Goal: Task Accomplishment & Management: Manage account settings

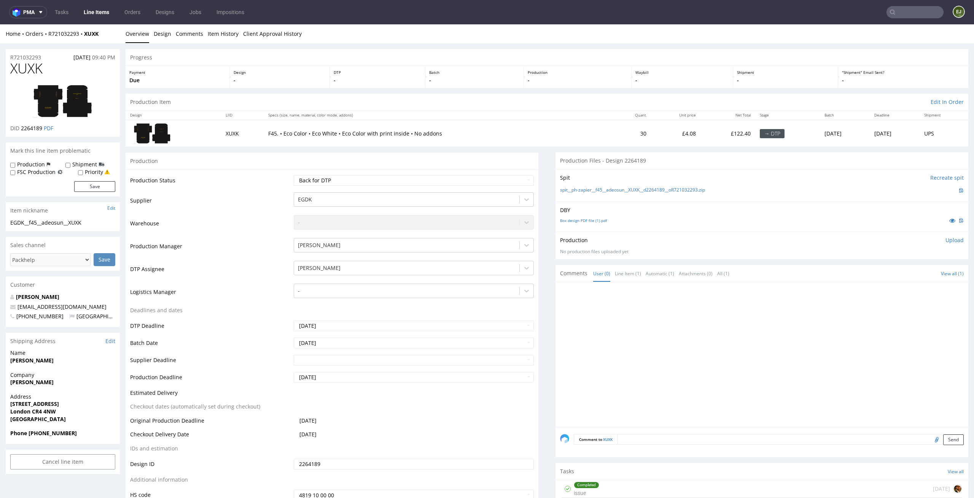
click at [505, 70] on p "Batch" at bounding box center [474, 72] width 91 height 5
click at [591, 222] on link "Box design PDF file (1).pdf" at bounding box center [583, 220] width 47 height 5
click at [591, 190] on link "spit__ph-zapier__f45__adeosun__XUXK__d2264189__oR721032293.zip" at bounding box center [632, 190] width 145 height 6
click at [517, 104] on div "Production Item Edit In Order" at bounding box center [547, 102] width 843 height 17
click at [588, 218] on link "Box design PDF file (1).pdf" at bounding box center [583, 220] width 47 height 5
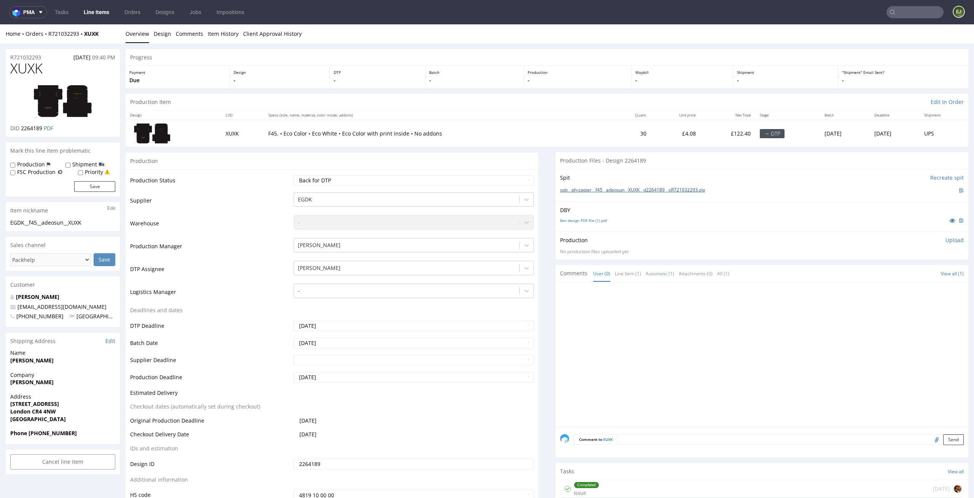
click at [591, 188] on link "spit__ph-zapier__f45__adeosun__XUXK__d2264189__oR721032293.zip" at bounding box center [632, 190] width 145 height 6
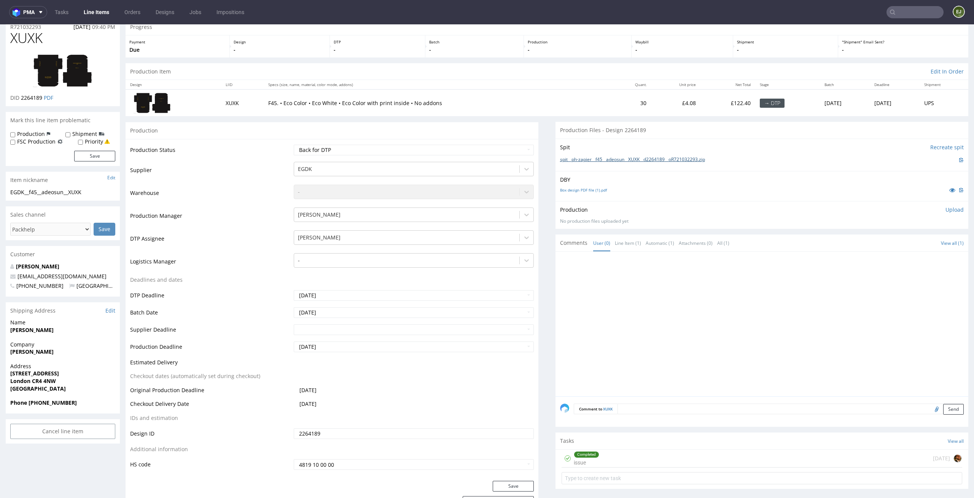
scroll to position [110, 0]
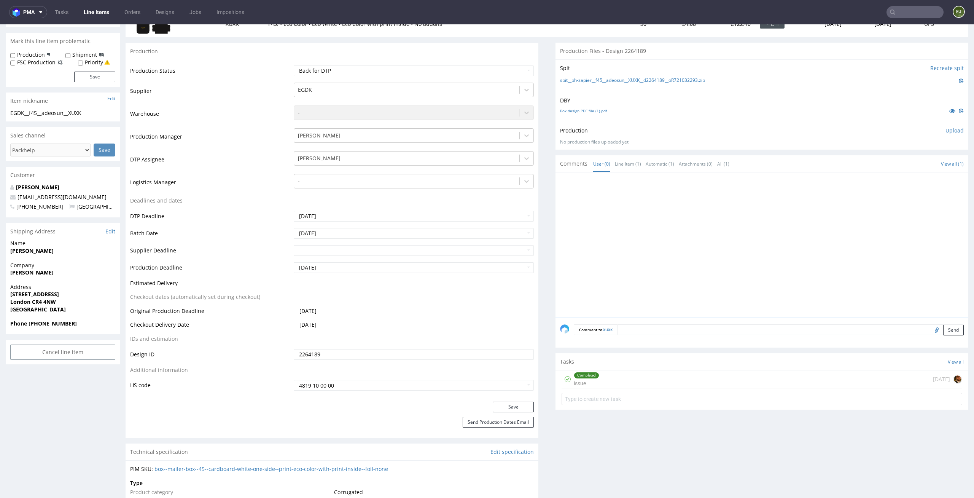
click at [644, 377] on div "Completed issue 6 days ago" at bounding box center [762, 379] width 401 height 18
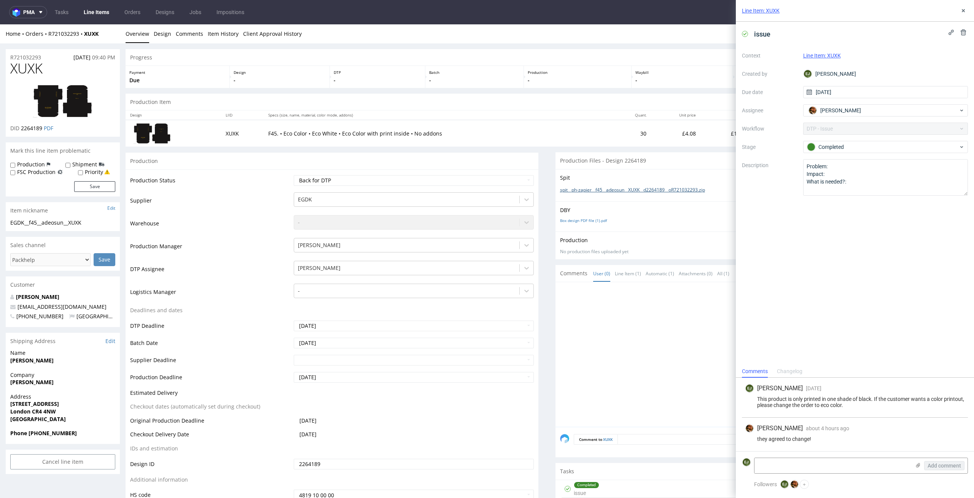
click at [632, 190] on link "spit__ph-zapier__f45__adeosun__XUXK__d2264189__oR721032293.zip" at bounding box center [632, 190] width 145 height 6
click at [660, 410] on div at bounding box center [764, 357] width 408 height 140
click at [88, 116] on img at bounding box center [62, 101] width 61 height 35
drag, startPoint x: 41, startPoint y: 65, endPoint x: 0, endPoint y: 62, distance: 41.2
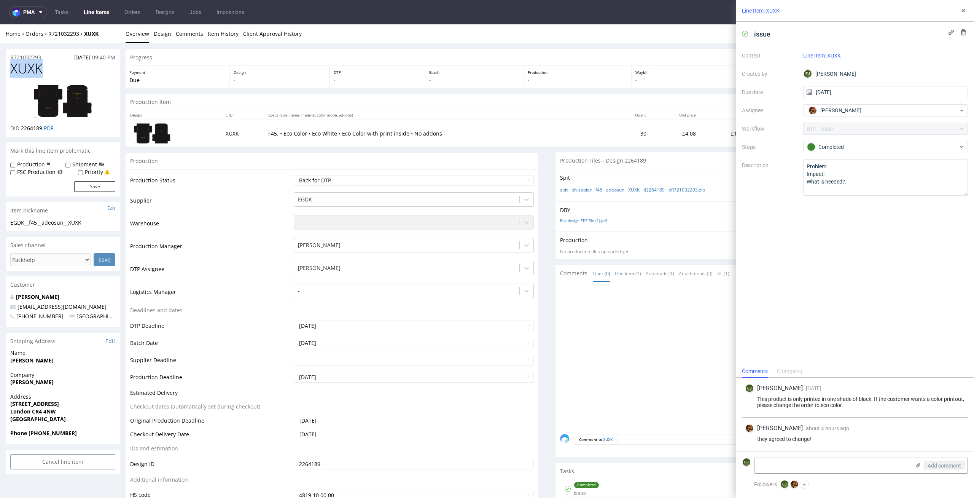
copy span "XUXK"
click at [442, 180] on select "Waiting for Artwork Waiting for Diecut Waiting for Mockup Waiting for DTP Waiti…" at bounding box center [414, 180] width 241 height 11
click at [294, 175] on select "Waiting for Artwork Waiting for Diecut Waiting for Mockup Waiting for DTP Waiti…" at bounding box center [414, 180] width 241 height 11
click at [444, 182] on select "Waiting for Artwork Waiting for Diecut Waiting for Mockup Waiting for DTP Waiti…" at bounding box center [414, 180] width 241 height 11
select select "dtp_in_process"
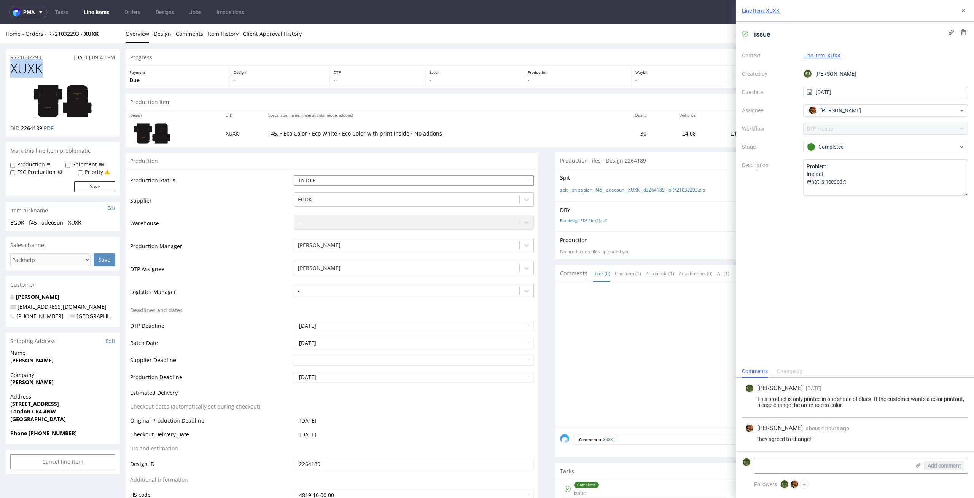
click at [294, 175] on select "Waiting for Artwork Waiting for Diecut Waiting for Mockup Waiting for DTP Waiti…" at bounding box center [414, 180] width 241 height 11
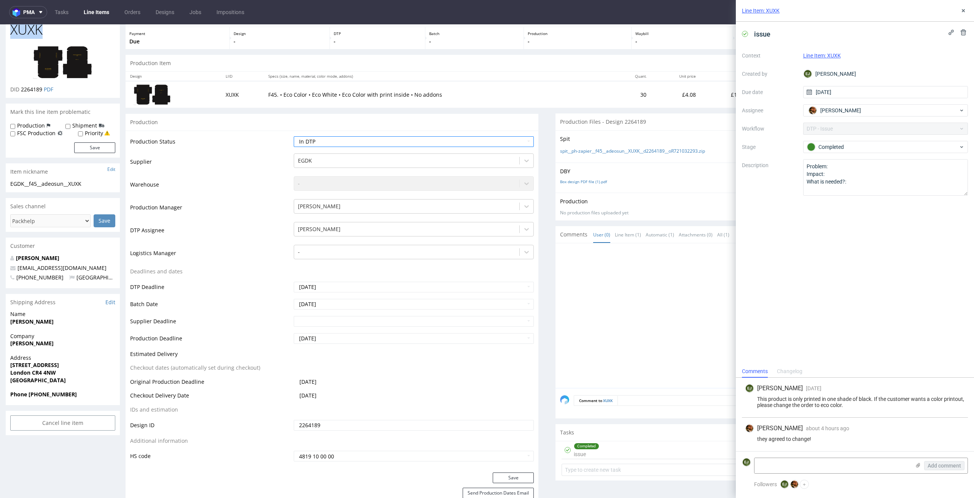
scroll to position [180, 0]
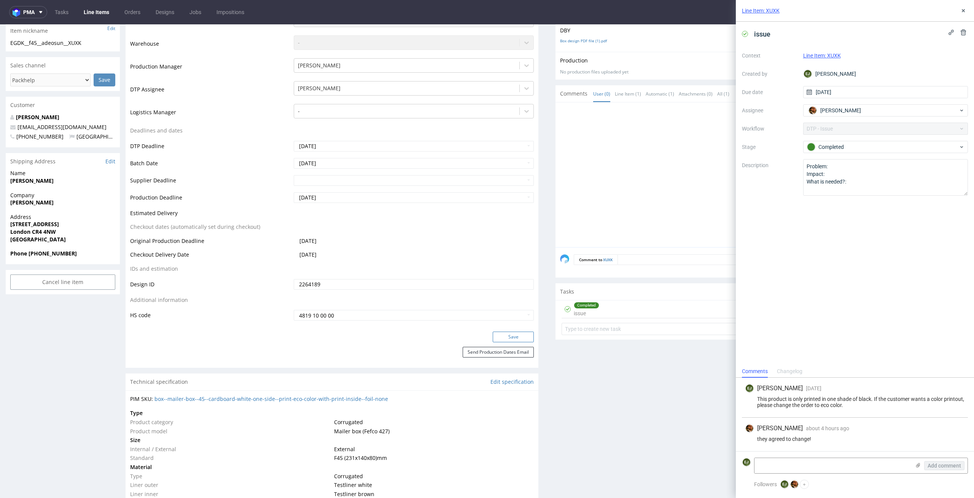
click at [502, 336] on button "Save" at bounding box center [513, 336] width 41 height 11
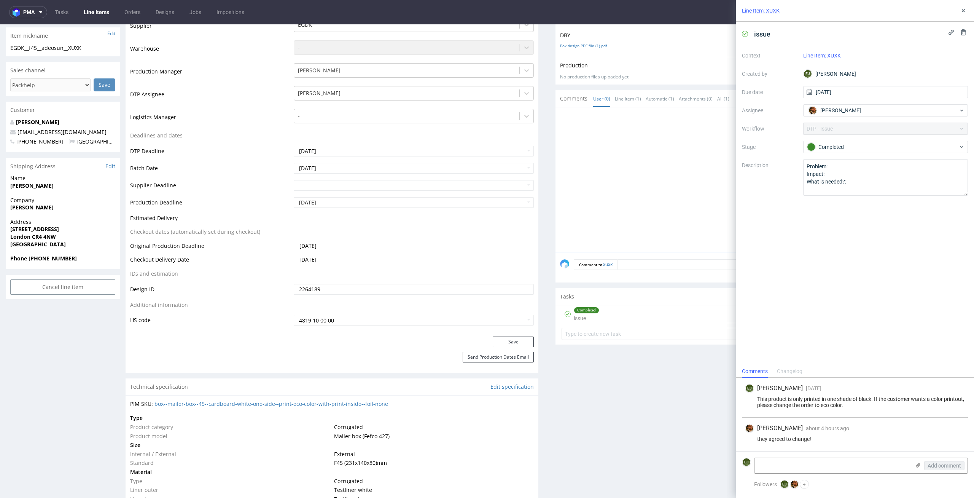
scroll to position [0, 0]
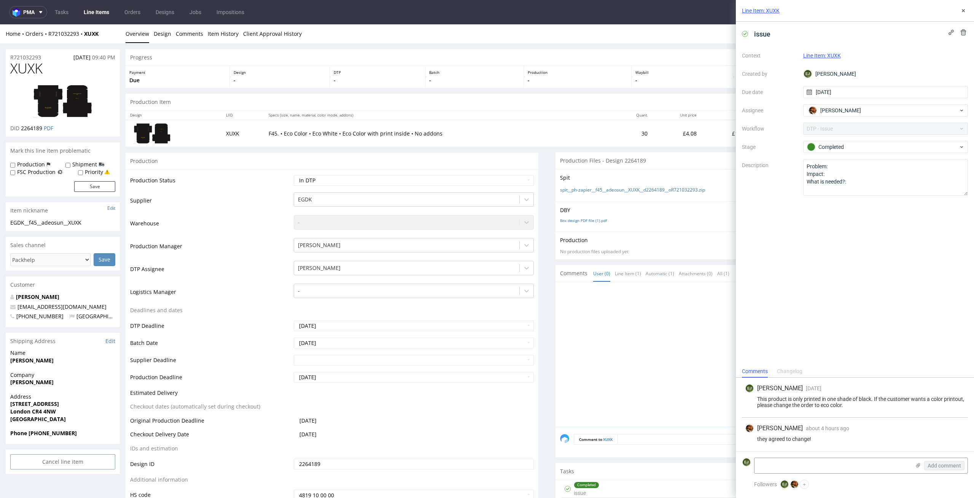
click at [260, 102] on div "Production Item Edit In Order" at bounding box center [547, 102] width 843 height 17
click at [962, 9] on use at bounding box center [963, 10] width 3 height 3
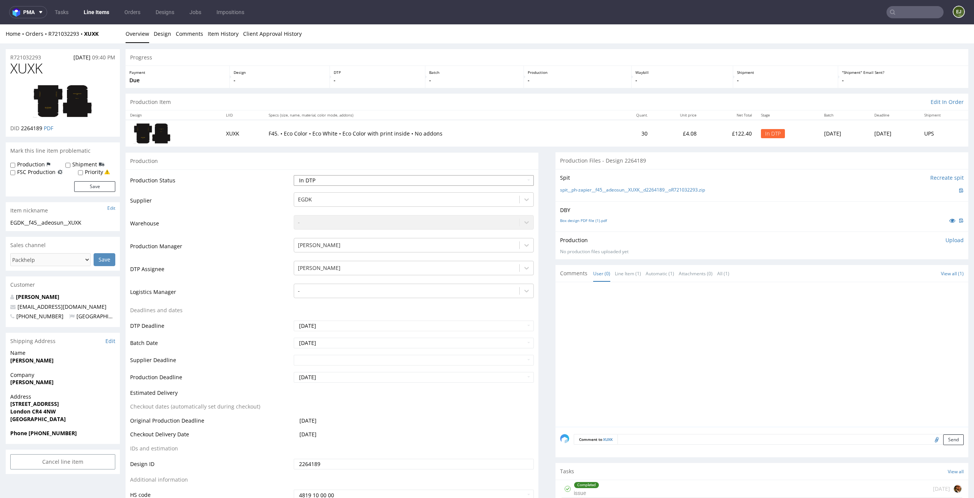
click at [500, 184] on select "Waiting for Artwork Waiting for Diecut Waiting for Mockup Waiting for DTP Waiti…" at bounding box center [414, 180] width 241 height 11
select select "dtp_ca_needed"
click at [294, 175] on select "Waiting for Artwork Waiting for Diecut Waiting for Mockup Waiting for DTP Waiti…" at bounding box center [414, 180] width 241 height 11
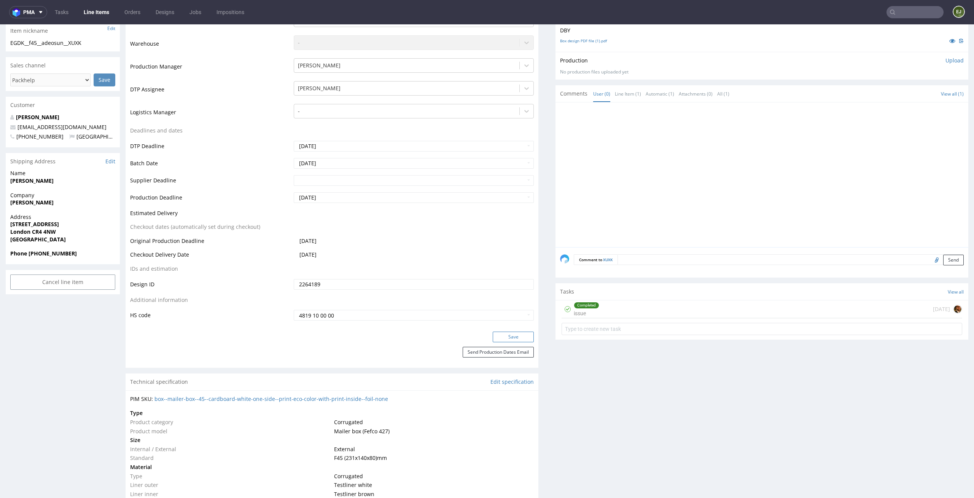
click at [513, 338] on button "Save" at bounding box center [513, 336] width 41 height 11
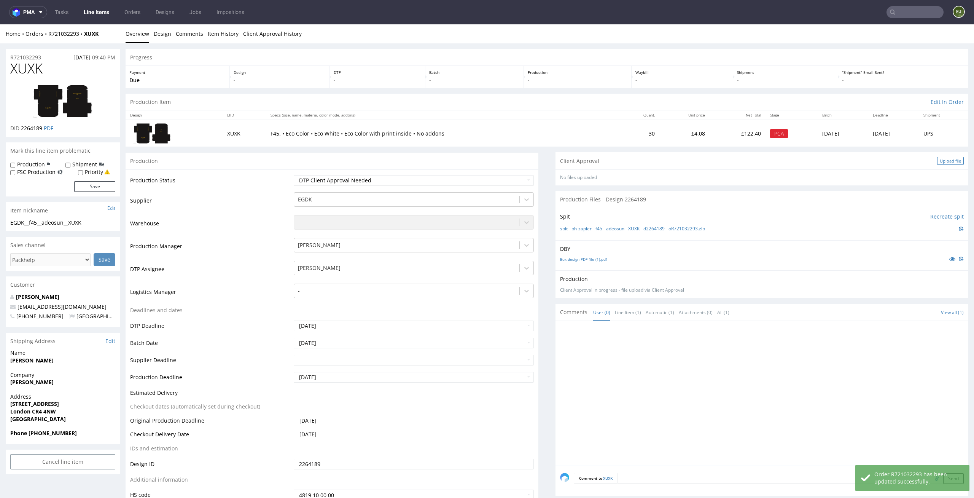
click at [937, 159] on div "Upload file" at bounding box center [950, 161] width 27 height 8
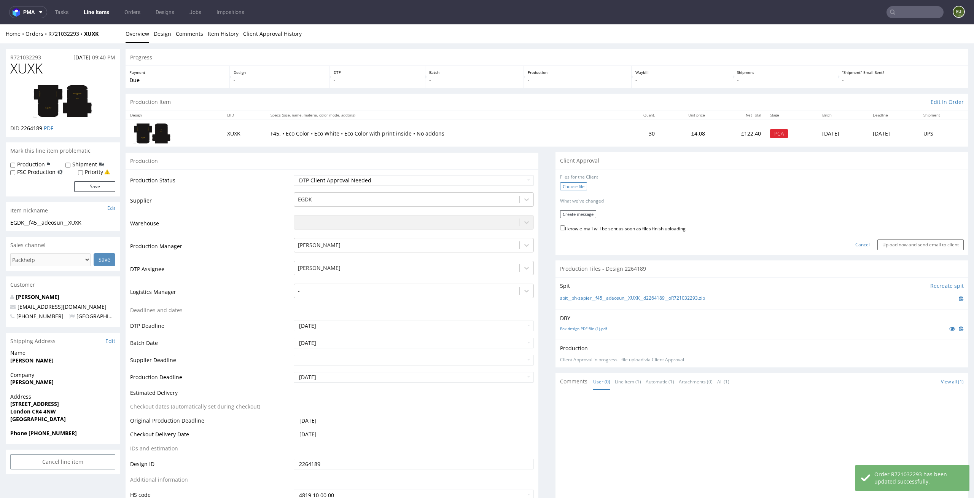
click at [574, 185] on label "Choose file" at bounding box center [573, 186] width 27 height 8
click at [0, 24] on input "Choose file" at bounding box center [0, 24] width 0 height 0
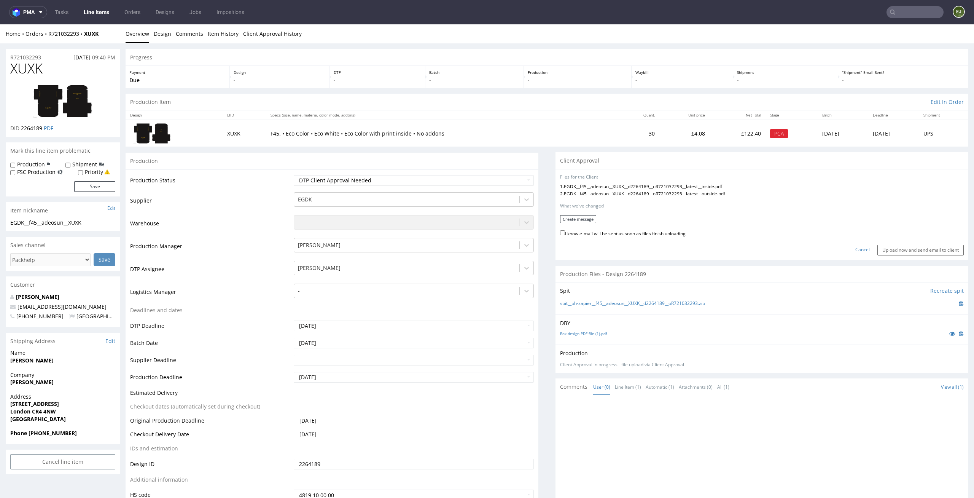
click at [580, 214] on form "Files for the Client 1 . EGDK__f45__adeosun__XUXK__d2264189__oR721032293__lates…" at bounding box center [762, 214] width 404 height 81
click at [579, 215] on button "Create message" at bounding box center [578, 219] width 36 height 8
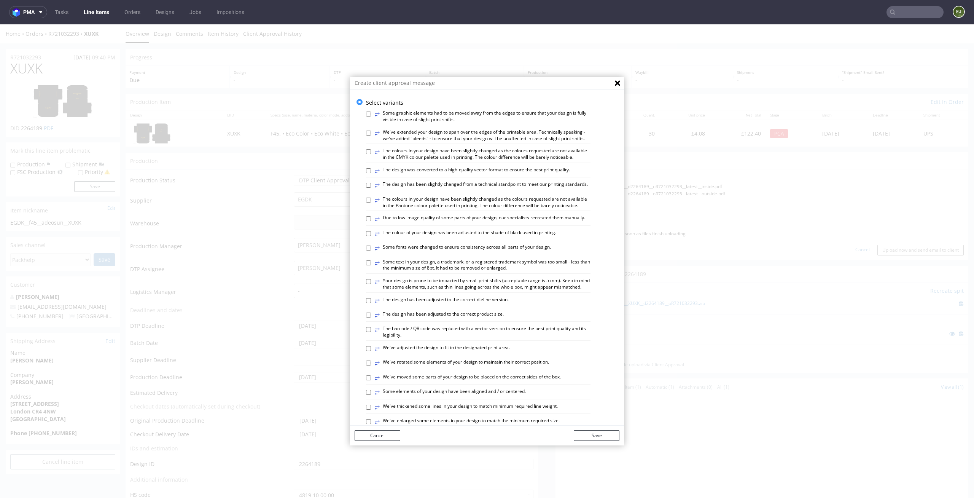
click at [436, 305] on label "⥂ The design has been adjusted to the correct dieline version." at bounding box center [442, 300] width 134 height 8
click at [371, 303] on input "⥂ The design has been adjusted to the correct dieline version." at bounding box center [368, 300] width 5 height 5
click at [436, 305] on label "⥂ The design has been adjusted to the correct dieline version." at bounding box center [442, 300] width 134 height 8
click at [371, 303] on input "⥂ The design has been adjusted to the correct dieline version." at bounding box center [368, 300] width 5 height 5
checkbox input "false"
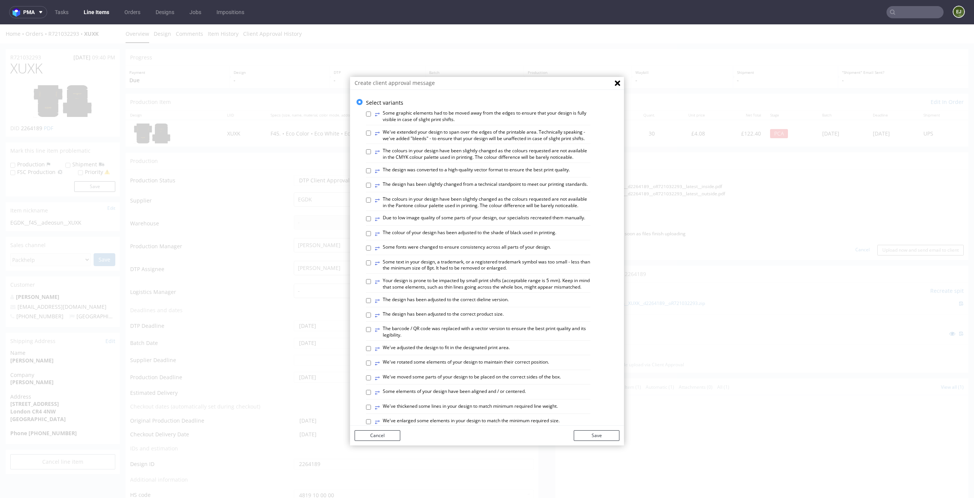
click at [436, 326] on div "⥂ Some graphic elements had to be moved away from the edges to ensure that your…" at bounding box center [492, 397] width 253 height 582
click at [493, 319] on label "⥂ The design has been adjusted to the correct product size." at bounding box center [439, 315] width 129 height 8
click at [371, 317] on input "⥂ The design has been adjusted to the correct product size." at bounding box center [368, 314] width 5 height 5
checkbox input "true"
click at [599, 439] on button "Save" at bounding box center [597, 435] width 46 height 11
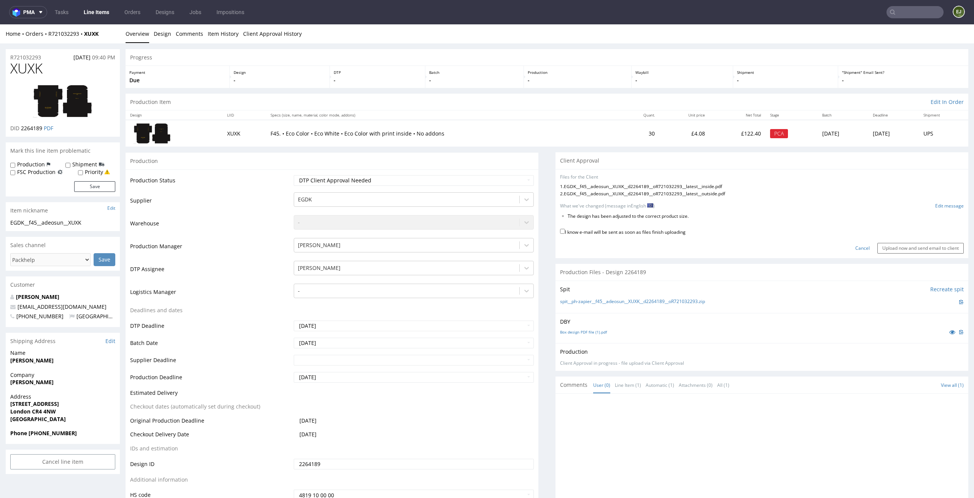
click at [647, 238] on div "Cancel Upload now and send email to client" at bounding box center [762, 245] width 404 height 16
click at [656, 227] on label "I know e-mail will be sent as soon as files finish uploading" at bounding box center [623, 231] width 126 height 8
click at [565, 229] on input "I know e-mail will be sent as soon as files finish uploading" at bounding box center [562, 231] width 5 height 5
checkbox input "true"
click at [884, 249] on input "Upload now and send email to client" at bounding box center [921, 248] width 86 height 11
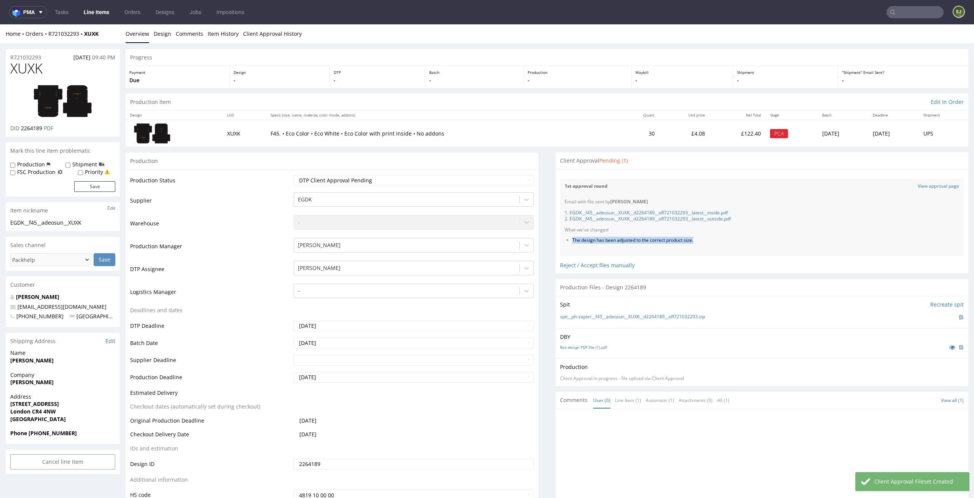
drag, startPoint x: 716, startPoint y: 241, endPoint x: 560, endPoint y: 239, distance: 156.4
click at [565, 239] on ul "The design has been adjusted to the correct product size." at bounding box center [762, 240] width 395 height 6
copy li "The design has been adjusted to the correct product size."
click at [98, 12] on link "Line Items" at bounding box center [96, 12] width 35 height 12
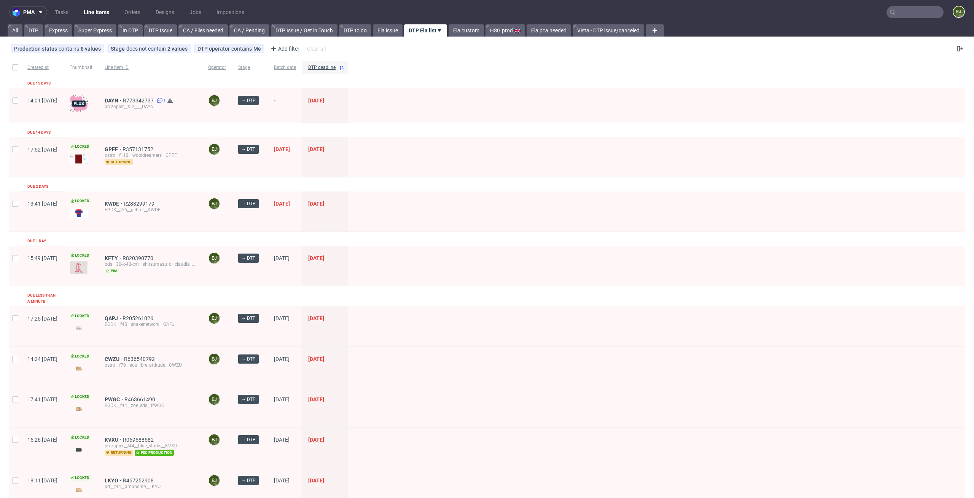
click at [130, 144] on div "GPFF R357131752 ostro__f112__wooldreamers__GPFF returning" at bounding box center [151, 157] width 104 height 40
click at [123, 148] on span "GPFF" at bounding box center [114, 149] width 18 height 6
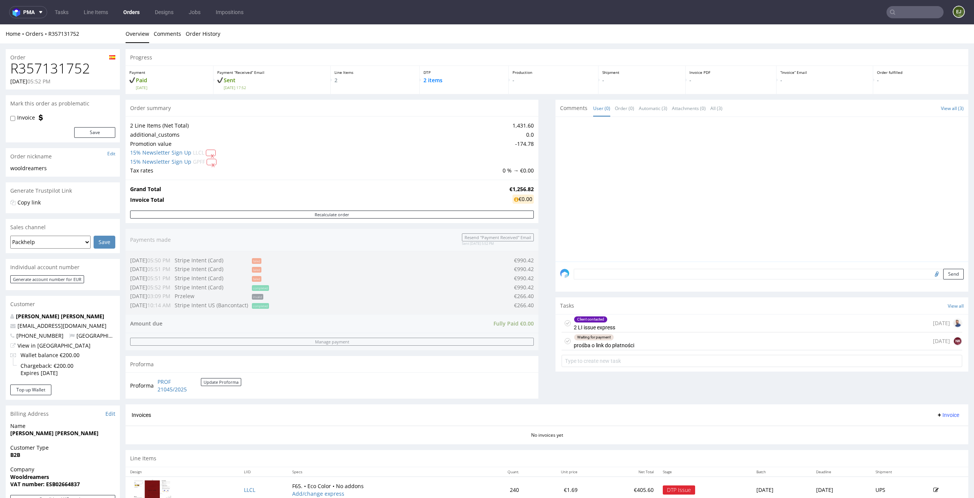
click at [648, 343] on div "Waiting for payment prośba o link do płatności 1 day ago NK" at bounding box center [762, 341] width 401 height 18
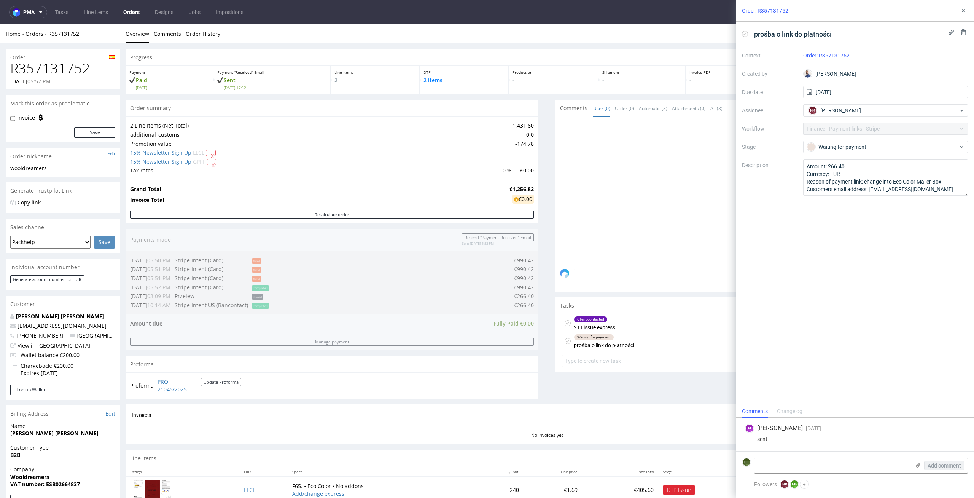
click at [632, 323] on div "Client contacted 2 LI issue express 10 days ago" at bounding box center [762, 323] width 401 height 18
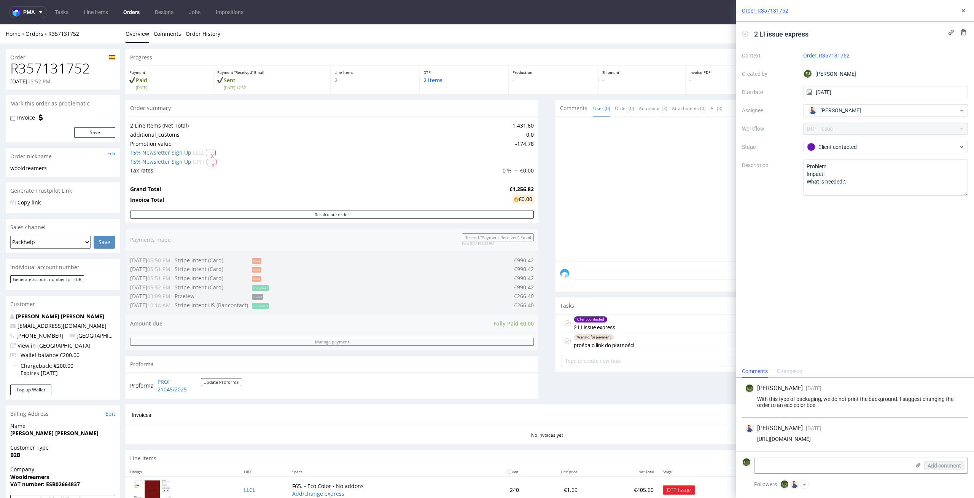
click at [632, 338] on div "Waiting for payment prośba o link do płatności 1 day ago NK" at bounding box center [762, 341] width 401 height 18
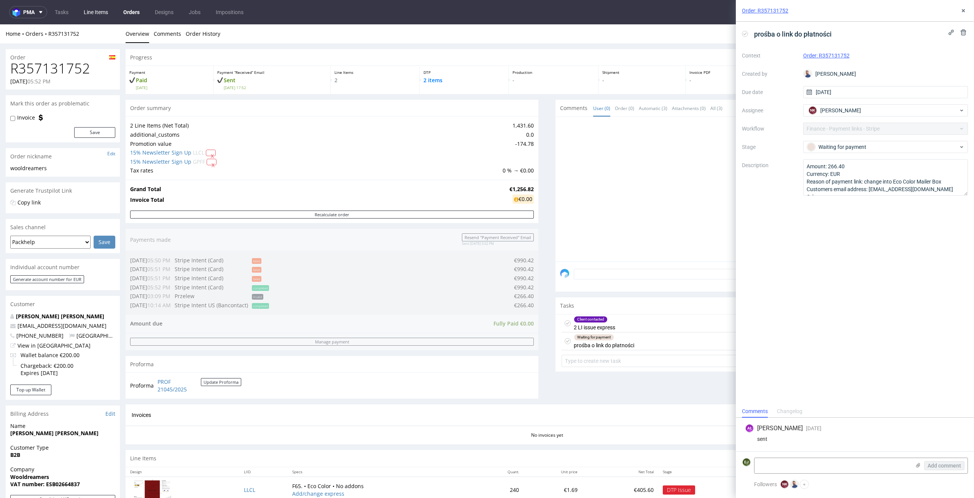
click at [96, 15] on link "Line Items" at bounding box center [95, 12] width 33 height 12
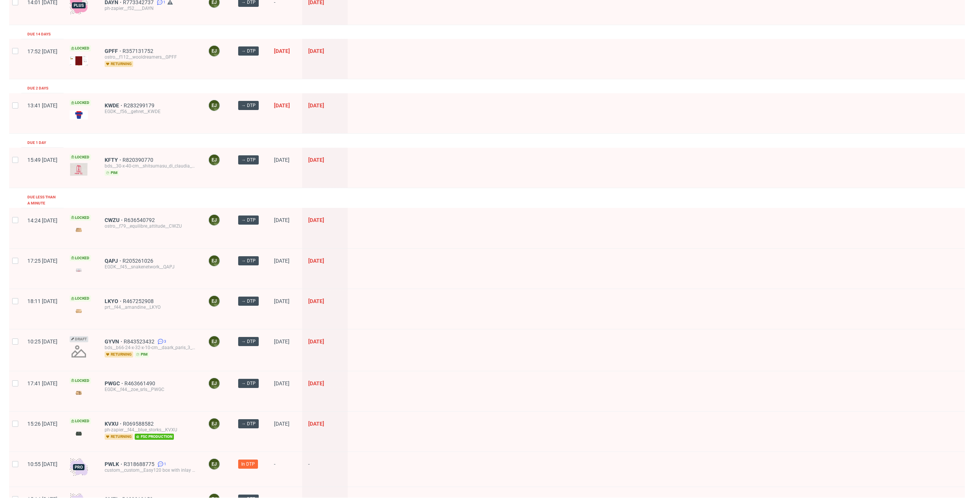
scroll to position [176, 0]
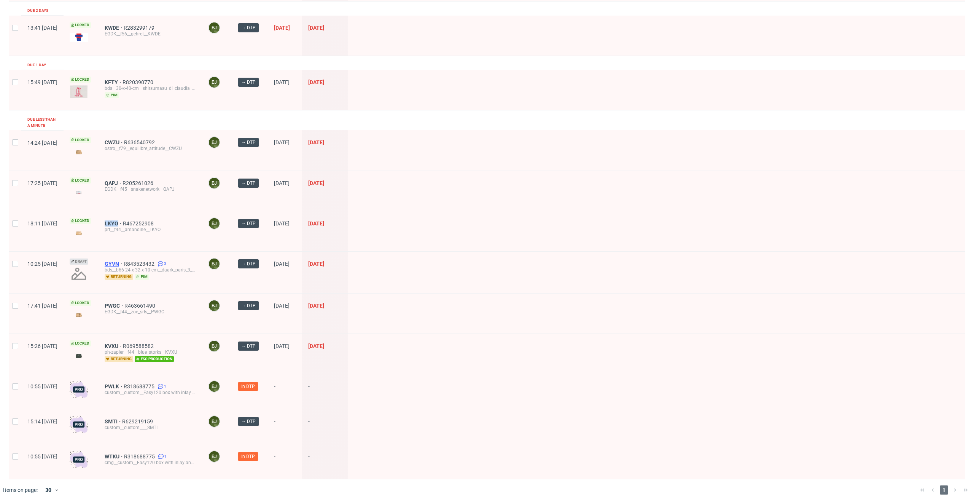
click at [124, 261] on span "GYVN" at bounding box center [114, 264] width 19 height 6
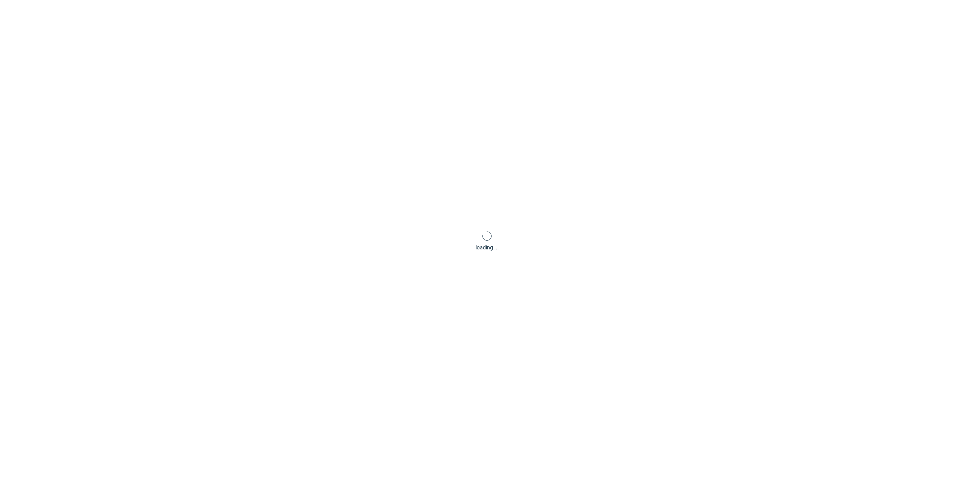
scroll to position [2, 0]
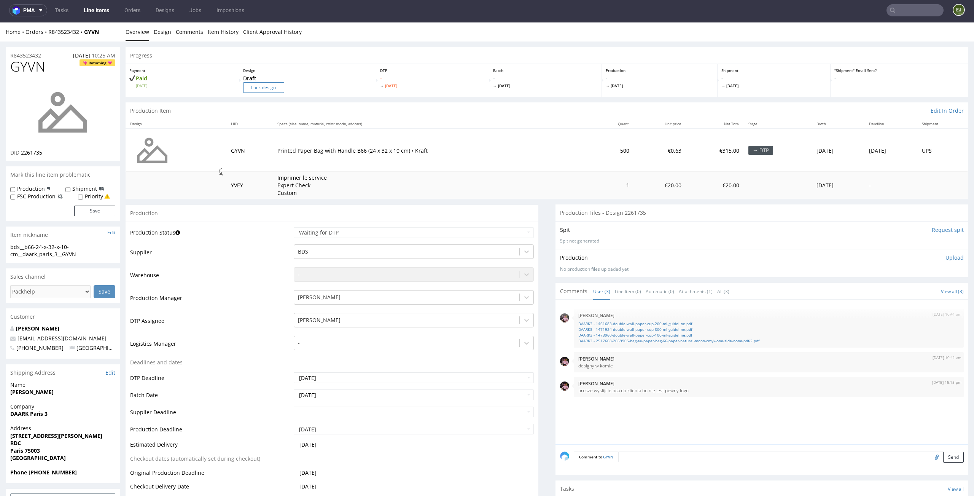
click at [277, 91] on input "Lock design" at bounding box center [263, 87] width 41 height 11
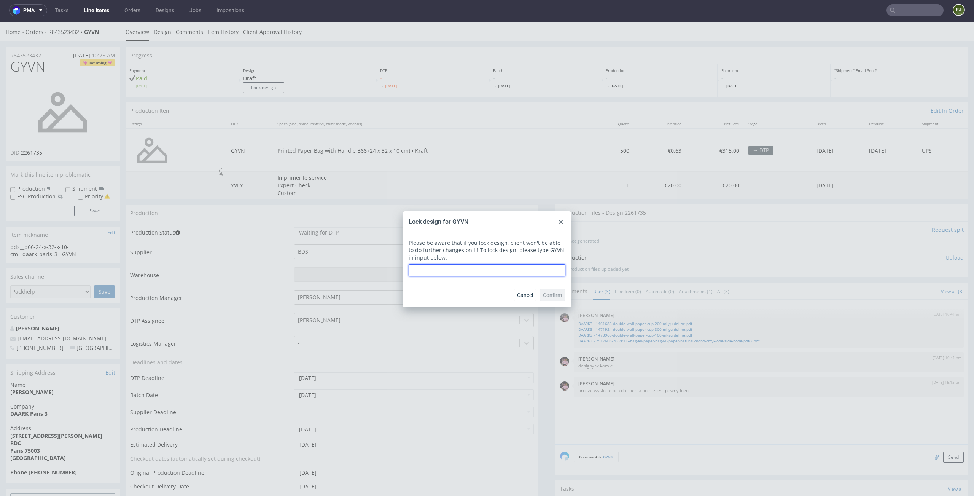
click at [432, 266] on input "text" at bounding box center [487, 270] width 157 height 12
type input "GYVN"
click at [545, 298] on button "Confirm" at bounding box center [553, 295] width 26 height 12
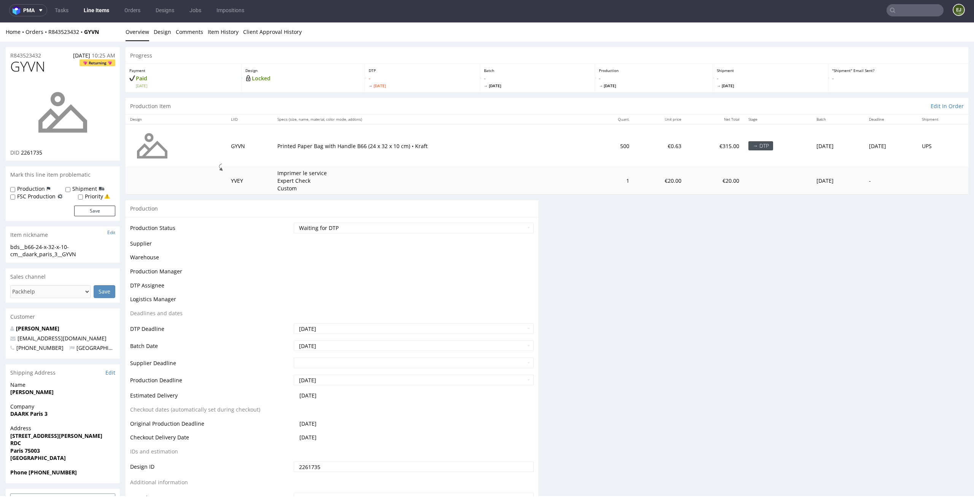
scroll to position [0, 0]
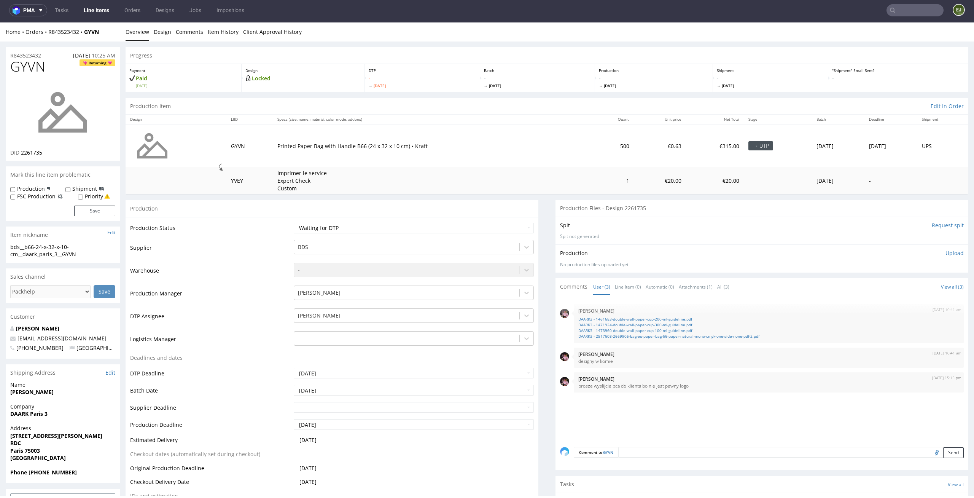
click at [93, 8] on link "Line Items" at bounding box center [96, 10] width 35 height 12
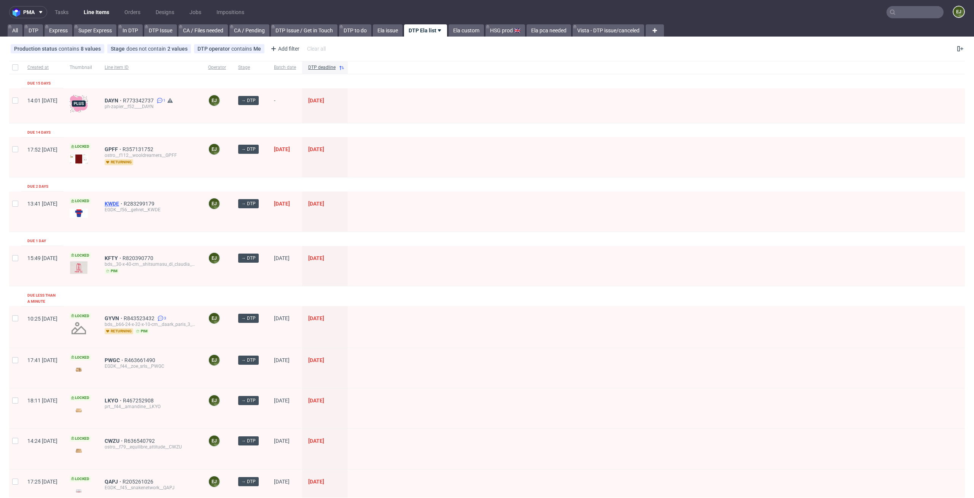
click at [124, 202] on span "KWDE" at bounding box center [114, 204] width 19 height 6
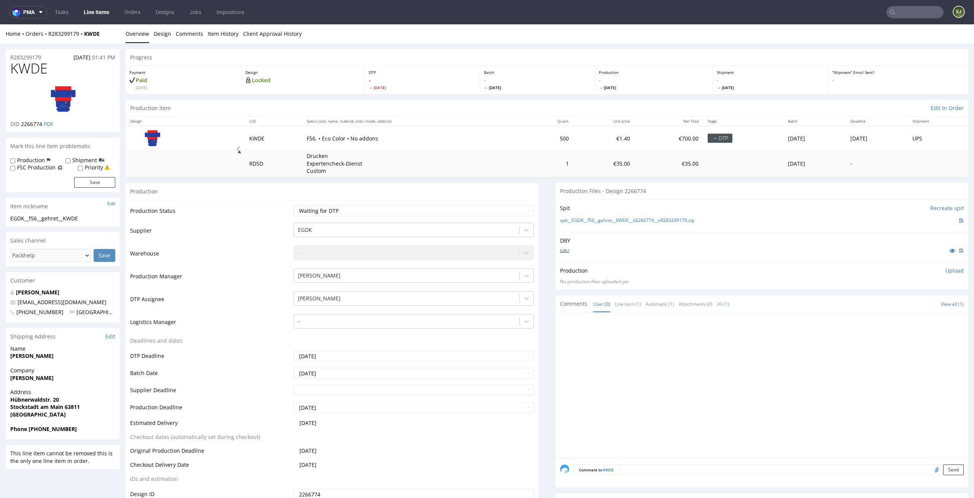
click at [569, 251] on link "MSP_Box56.ai" at bounding box center [564, 250] width 9 height 5
click at [562, 220] on link "spit__EGDK__f56__gehret__KWDE__d2266774__oR283299179.zip" at bounding box center [627, 220] width 134 height 6
click at [946, 270] on p "Upload" at bounding box center [955, 271] width 18 height 8
click at [895, 302] on div "Add files" at bounding box center [910, 305] width 38 height 11
type input "C:\fakepath\EGDK__f56__gehret__KWDE__d2266774__oR283299179__latest__outside.pdf"
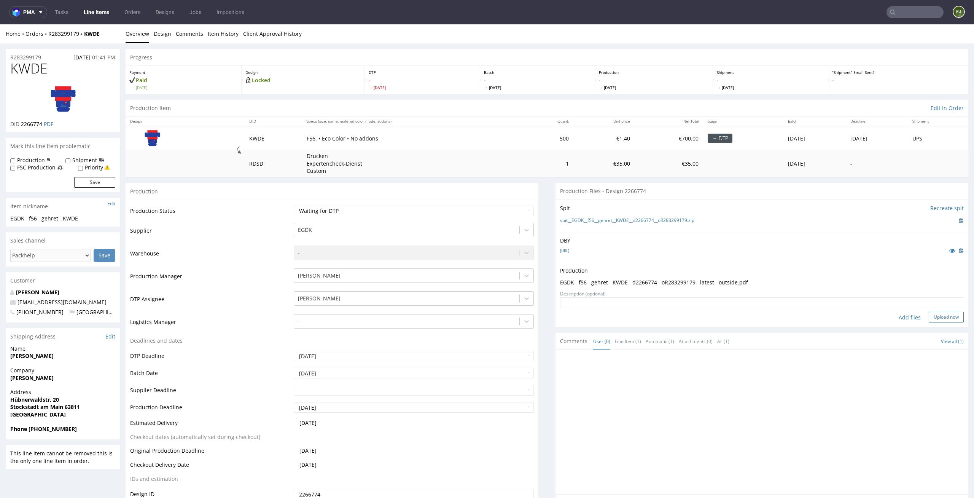
click at [945, 318] on button "Upload now" at bounding box center [946, 317] width 35 height 11
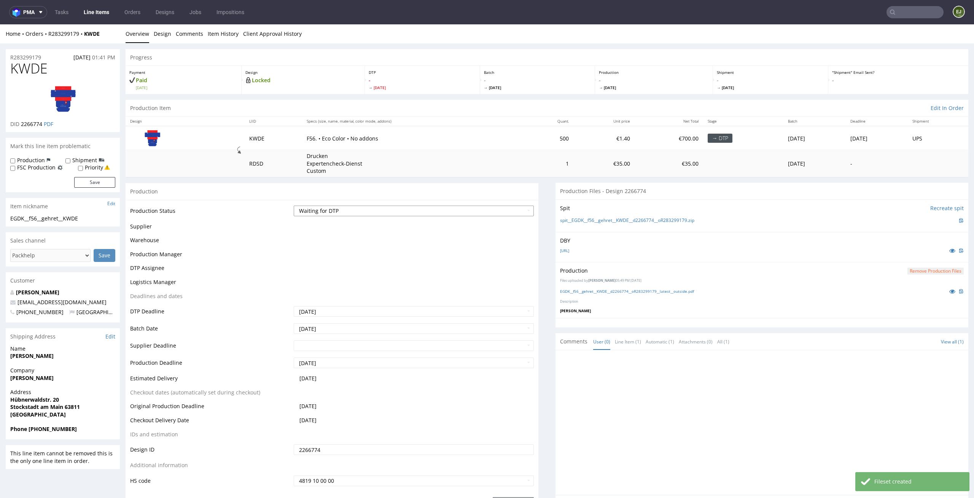
click at [484, 210] on select "Waiting for Artwork Waiting for Diecut Waiting for Mockup Waiting for DTP Waiti…" at bounding box center [414, 211] width 241 height 11
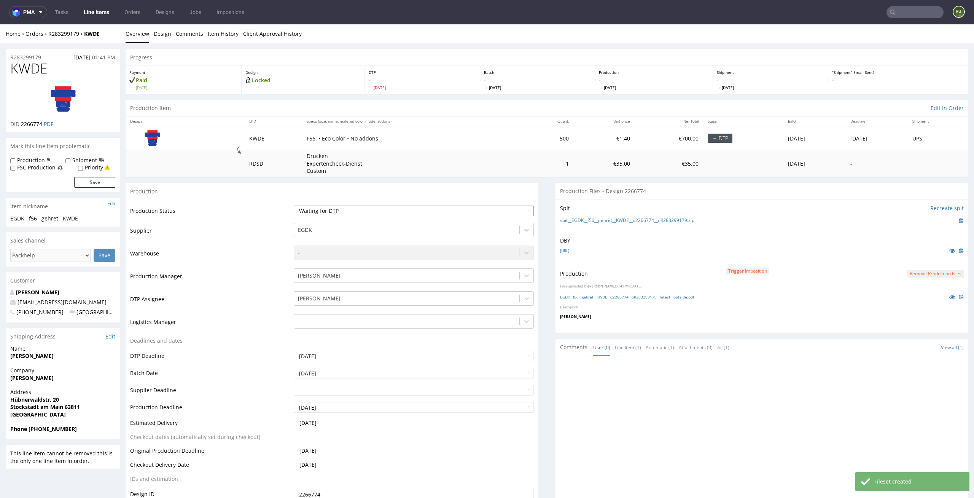
select select "dtp_production_ready"
click at [294, 206] on select "Waiting for Artwork Waiting for Diecut Waiting for Mockup Waiting for DTP Waiti…" at bounding box center [414, 211] width 241 height 11
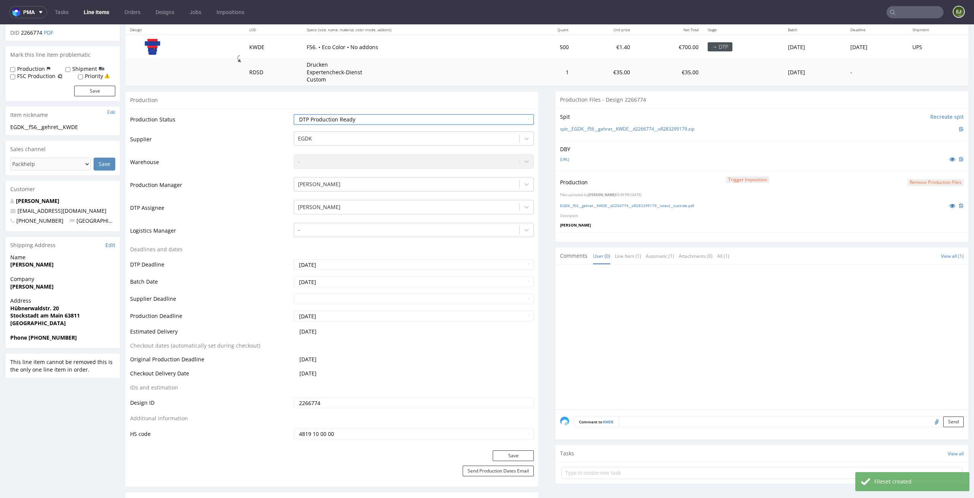
scroll to position [145, 0]
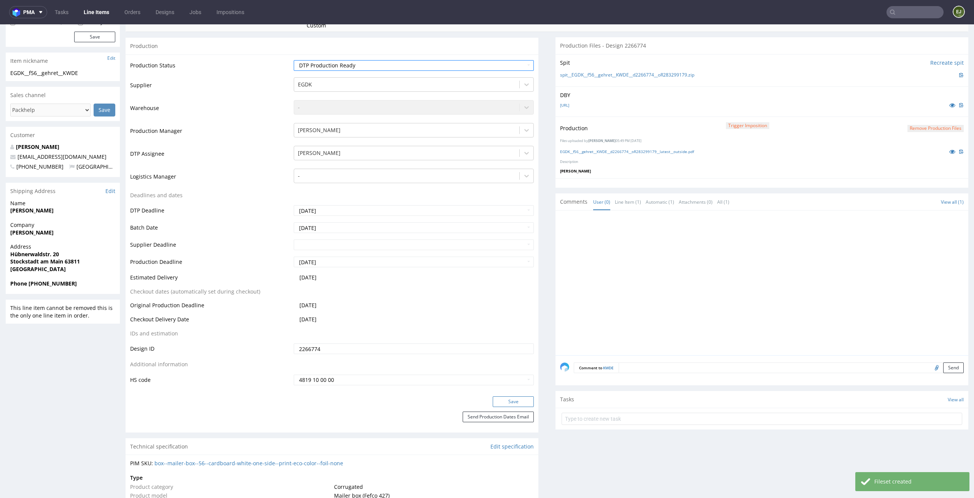
click at [498, 398] on button "Save" at bounding box center [513, 401] width 41 height 11
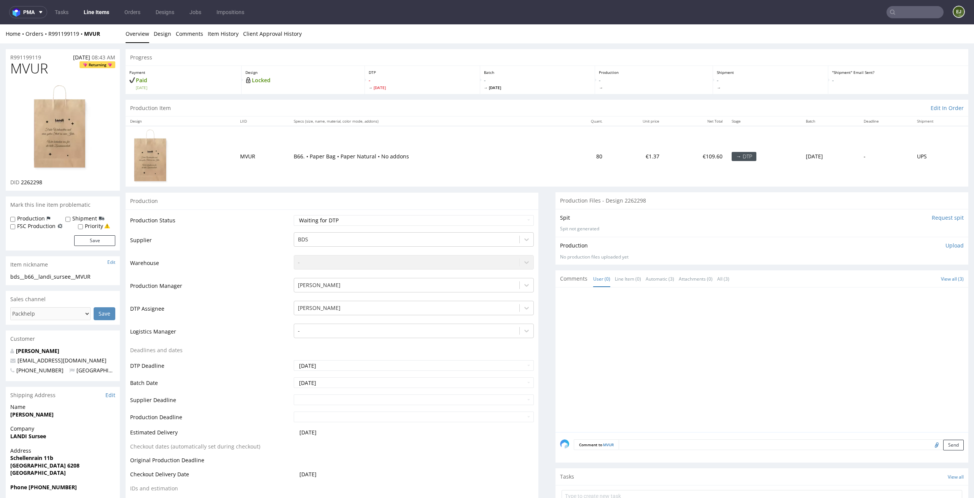
click at [478, 226] on td "Waiting for Artwork Waiting for Diecut Waiting for Mockup Waiting for DTP Waiti…" at bounding box center [413, 222] width 242 height 17
click at [481, 221] on select "Waiting for Artwork Waiting for Diecut Waiting for Mockup Waiting for DTP Waiti…" at bounding box center [414, 220] width 241 height 11
select select "dtp_in_process"
click at [294, 215] on select "Waiting for Artwork Waiting for Diecut Waiting for Mockup Waiting for DTP Waiti…" at bounding box center [414, 220] width 241 height 11
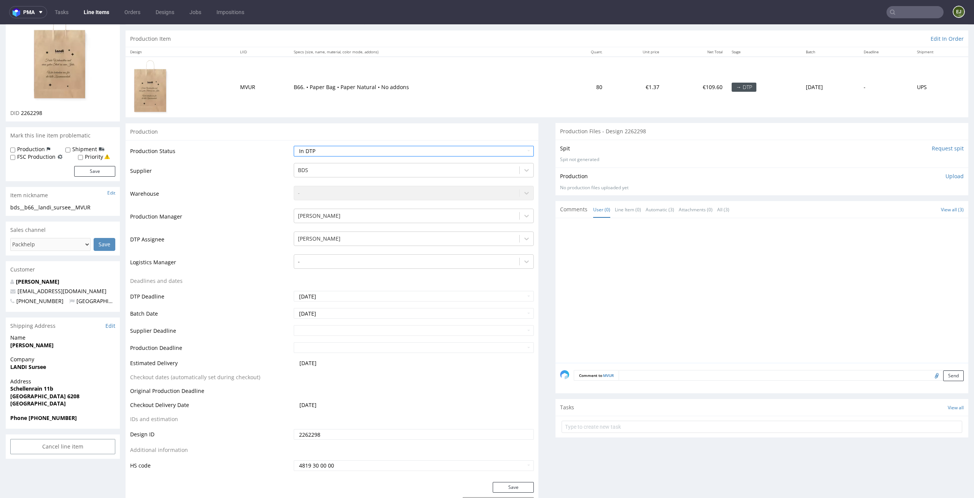
scroll to position [129, 0]
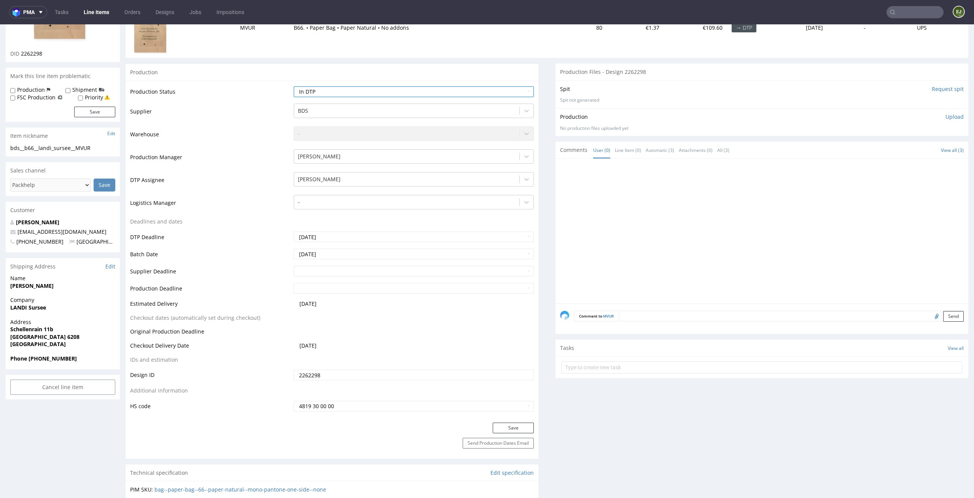
click at [522, 420] on div "Production Status Waiting for Artwork Waiting for Diecut Waiting for Mockup Wai…" at bounding box center [332, 252] width 413 height 342
click at [520, 428] on button "Save" at bounding box center [513, 427] width 41 height 11
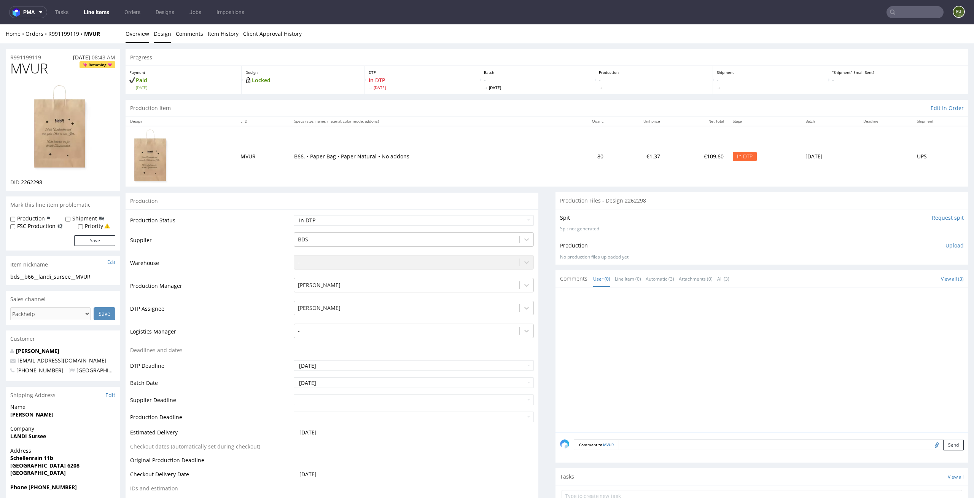
click at [154, 40] on link "Design" at bounding box center [163, 33] width 18 height 19
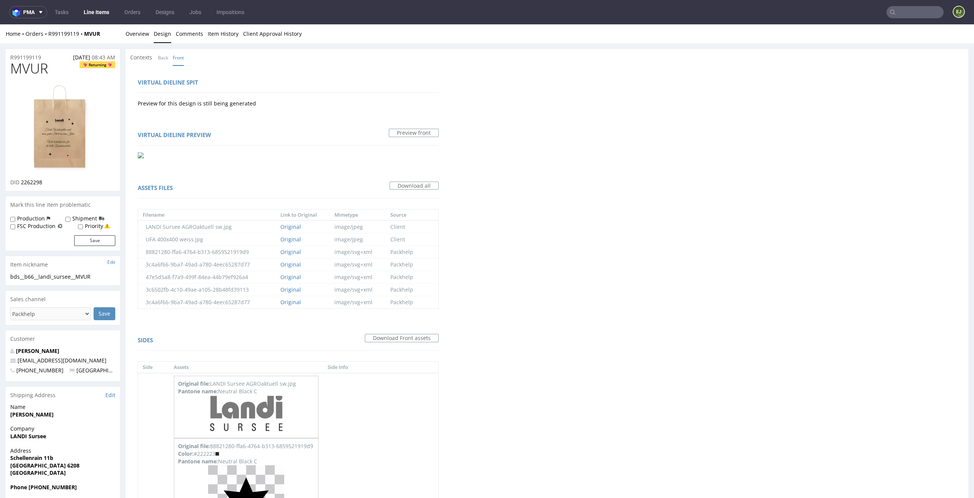
scroll to position [535, 0]
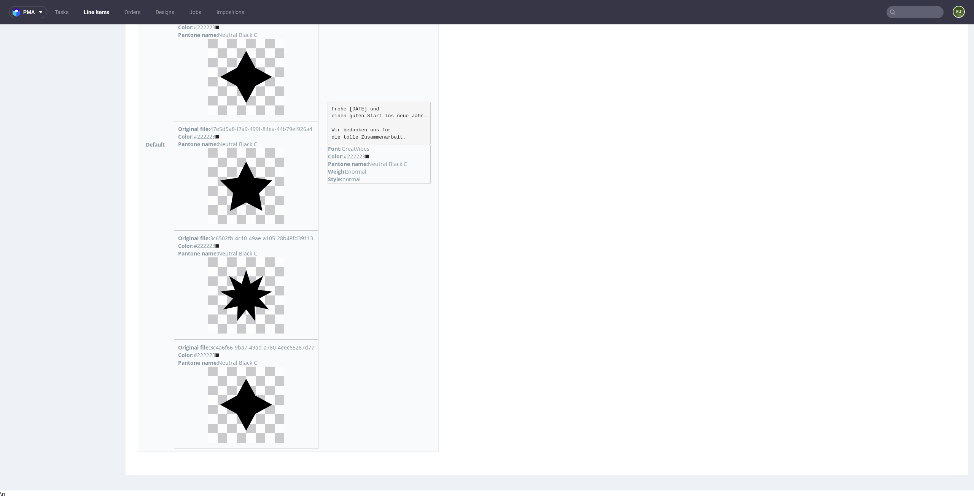
drag, startPoint x: 422, startPoint y: 137, endPoint x: 327, endPoint y: 113, distance: 98.2
click at [327, 113] on tr "Default Original file: LANDI Sursee AGROaktuell sw.jpg Pantone name: Neutral Bl…" at bounding box center [288, 144] width 300 height 614
click at [460, 132] on div "Virtual dieline spit Preview for this design is still being generated Virtual d…" at bounding box center [547, 2] width 843 height 945
drag, startPoint x: 423, startPoint y: 136, endPoint x: 338, endPoint y: 109, distance: 88.6
click at [338, 109] on pre "Frohe Weihnachten und einen guten Start ins neue Jahr. Wir bedanken uns für die…" at bounding box center [379, 123] width 103 height 43
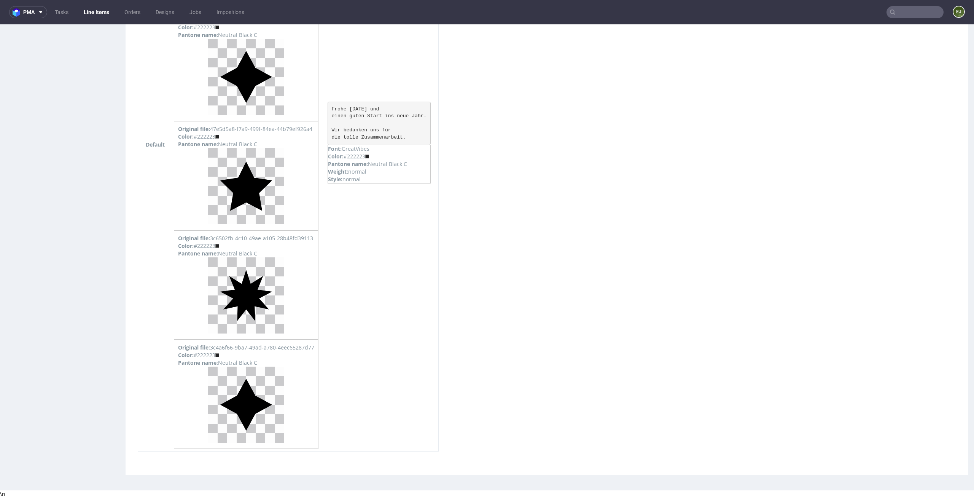
copy pre "Frohe Weihnachten und einen guten Start ins neue Jahr. Wir bedanken uns für die…"
click at [570, 126] on div "Virtual dieline spit Preview for this design is still being generated Virtual d…" at bounding box center [547, 2] width 843 height 945
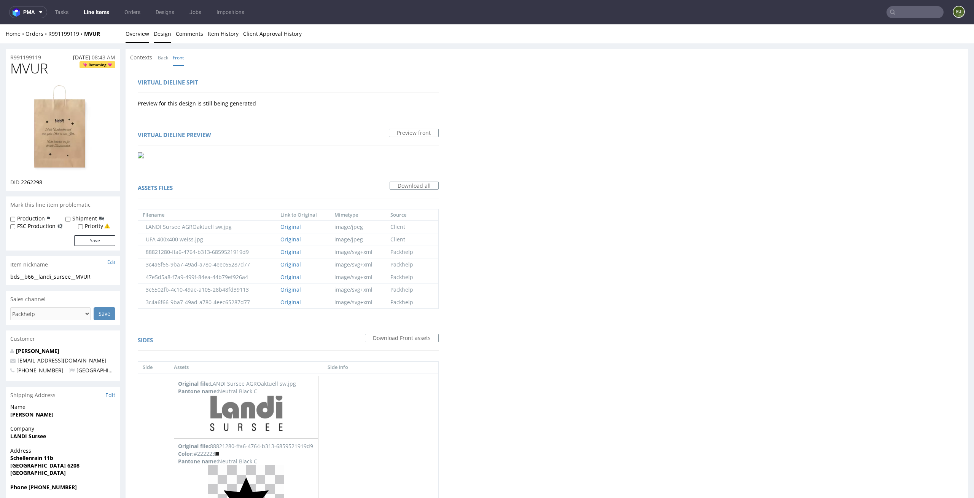
click at [139, 37] on link "Overview" at bounding box center [138, 33] width 24 height 19
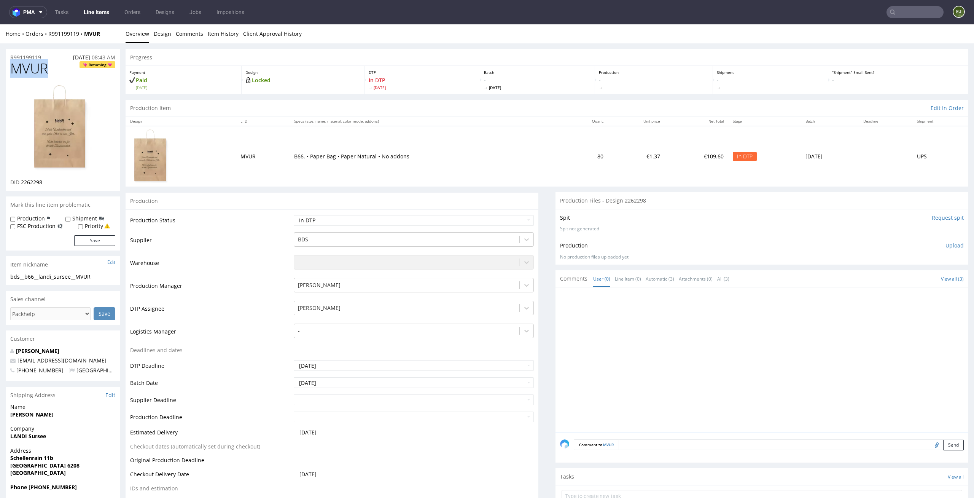
drag, startPoint x: 54, startPoint y: 68, endPoint x: 0, endPoint y: 69, distance: 54.1
copy span "MVUR"
drag, startPoint x: 48, startPoint y: 181, endPoint x: 21, endPoint y: 182, distance: 27.1
click at [21, 182] on div "DID 2262298" at bounding box center [62, 182] width 105 height 8
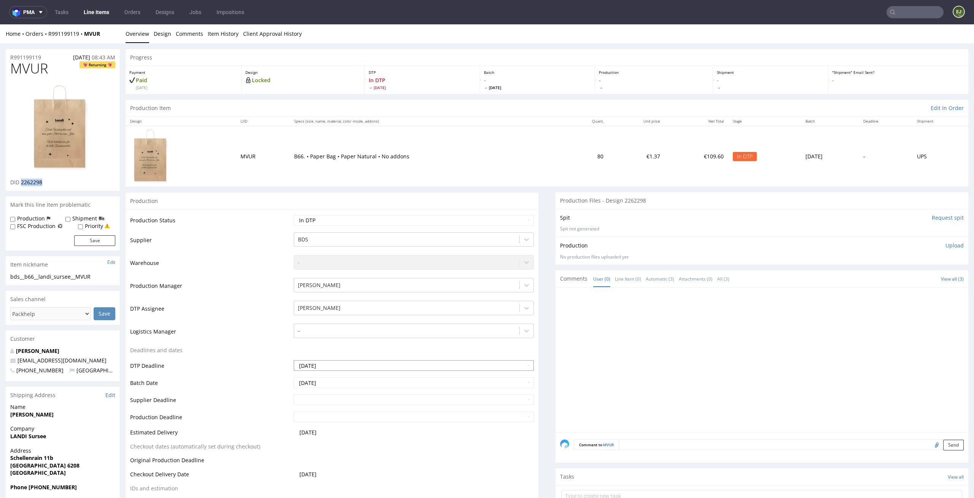
copy span "2262298"
drag, startPoint x: 49, startPoint y: 67, endPoint x: 0, endPoint y: 67, distance: 49.1
drag, startPoint x: 100, startPoint y: 275, endPoint x: 0, endPoint y: 275, distance: 100.5
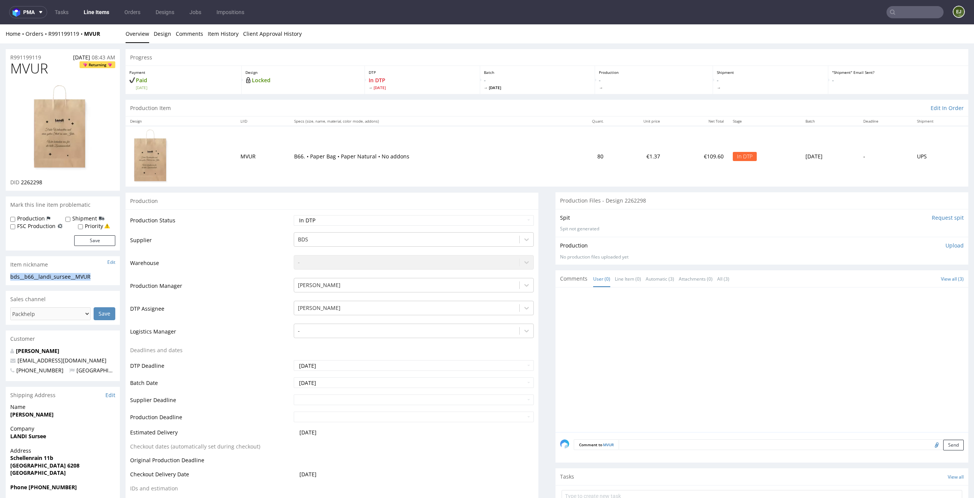
copy div "bds__b66__landi_sursee__MVUR"
drag, startPoint x: 51, startPoint y: 180, endPoint x: 20, endPoint y: 180, distance: 31.6
click at [20, 180] on div "DID 2262298" at bounding box center [62, 182] width 105 height 8
copy p "2262298"
drag, startPoint x: 46, startPoint y: 56, endPoint x: 0, endPoint y: 56, distance: 45.7
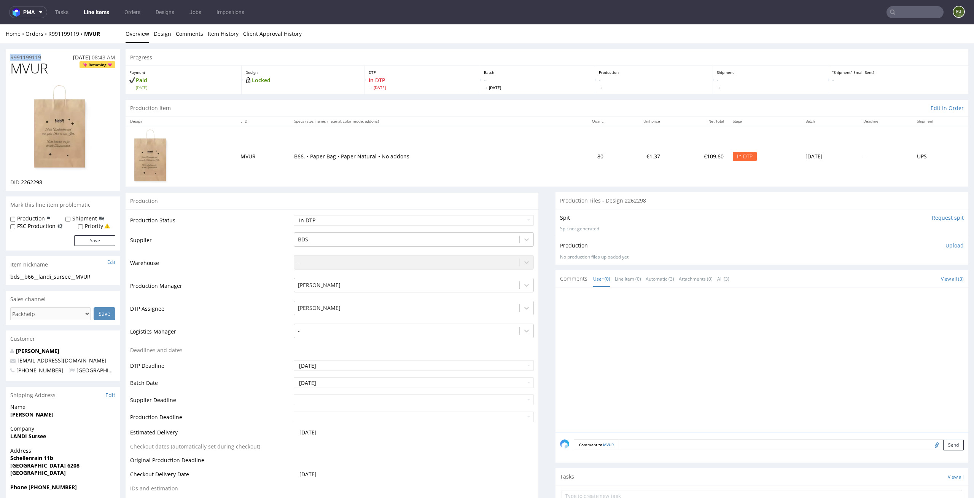
copy p "R991199119"
click at [947, 248] on p "Upload" at bounding box center [955, 246] width 18 height 8
click at [902, 277] on div "Add files" at bounding box center [910, 279] width 38 height 11
type input "C:\fakepath\bds__b66__landi_sursee__MVUR__d2262298__oR991199119.pdf"
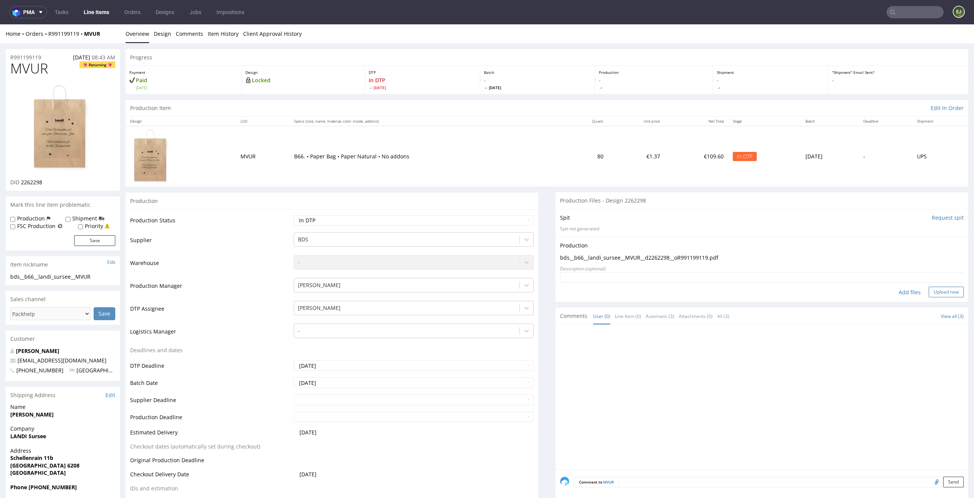
click at [929, 287] on button "Upload now" at bounding box center [946, 292] width 35 height 11
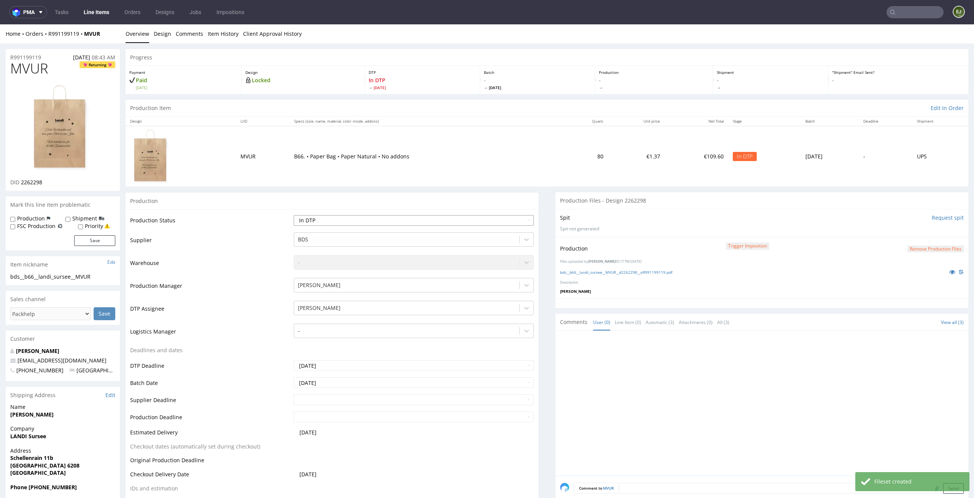
click at [514, 224] on select "Waiting for Artwork Waiting for Diecut Waiting for Mockup Waiting for DTP Waiti…" at bounding box center [414, 220] width 241 height 11
select select "dtp_production_ready"
click at [294, 215] on select "Waiting for Artwork Waiting for Diecut Waiting for Mockup Waiting for DTP Waiti…" at bounding box center [414, 220] width 241 height 11
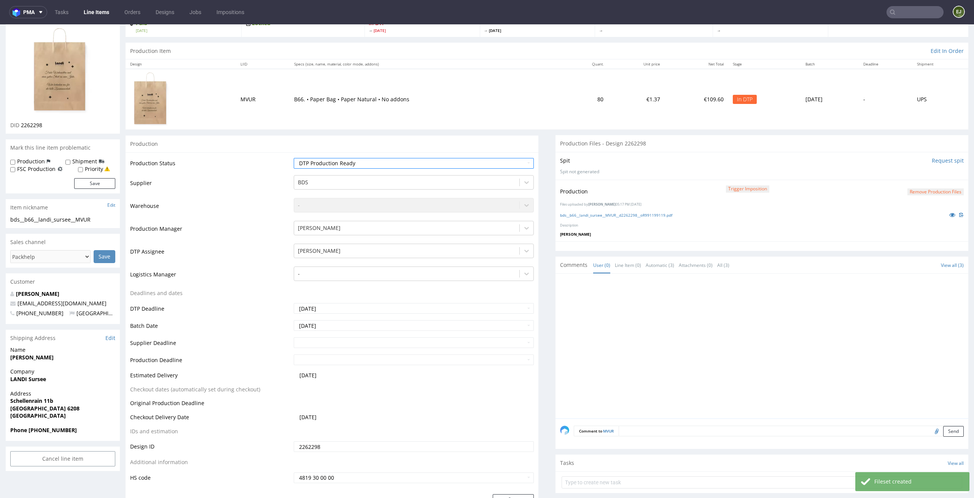
scroll to position [77, 0]
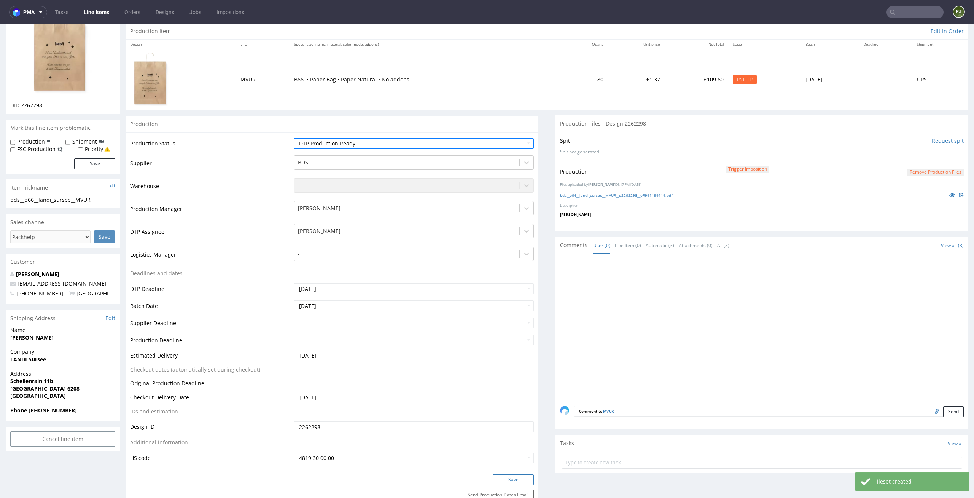
click at [497, 483] on button "Save" at bounding box center [513, 479] width 41 height 11
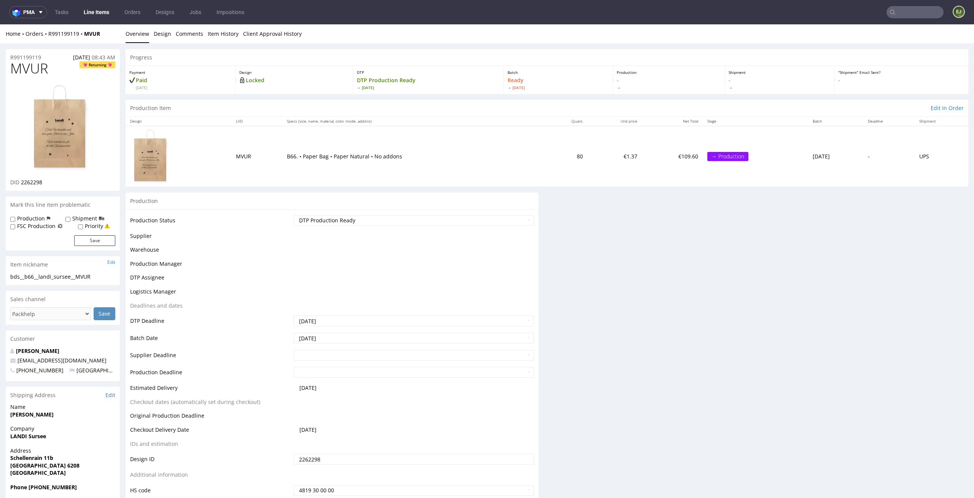
scroll to position [0, 0]
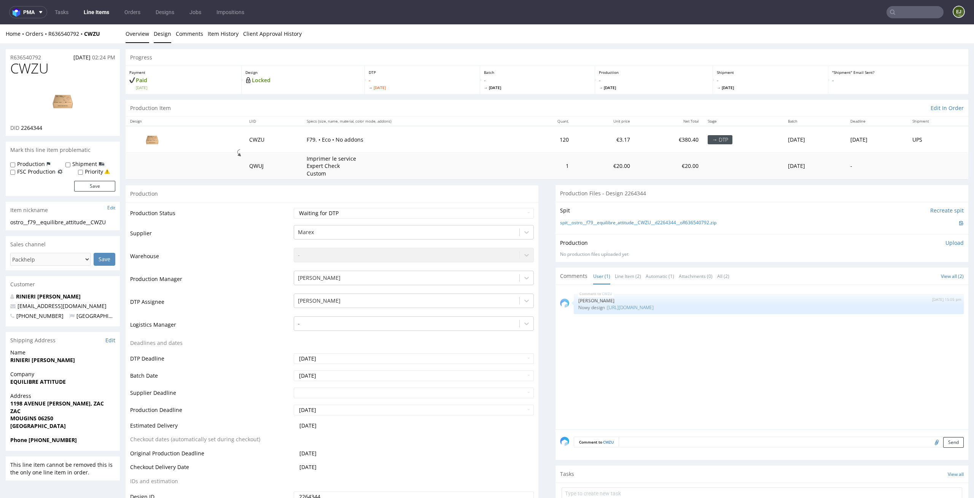
click at [161, 38] on link "Design" at bounding box center [163, 33] width 18 height 19
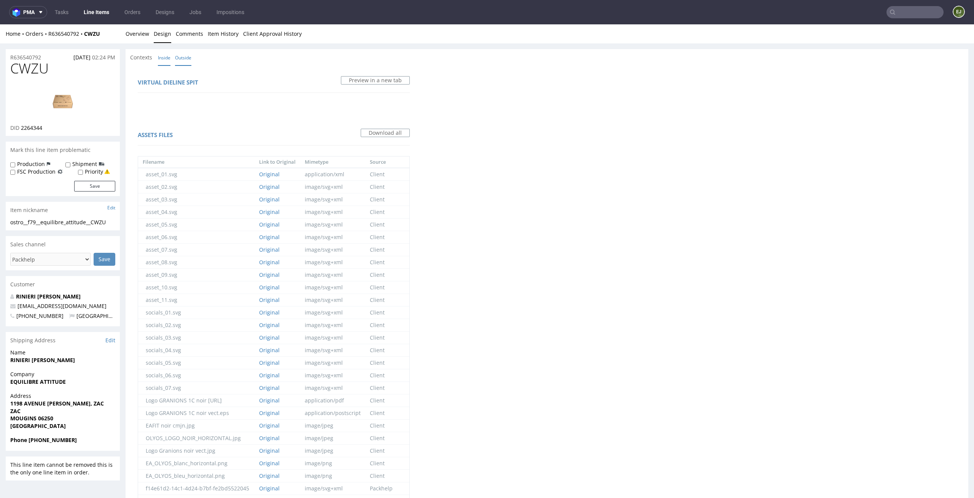
click at [167, 62] on link "Inside" at bounding box center [164, 57] width 13 height 16
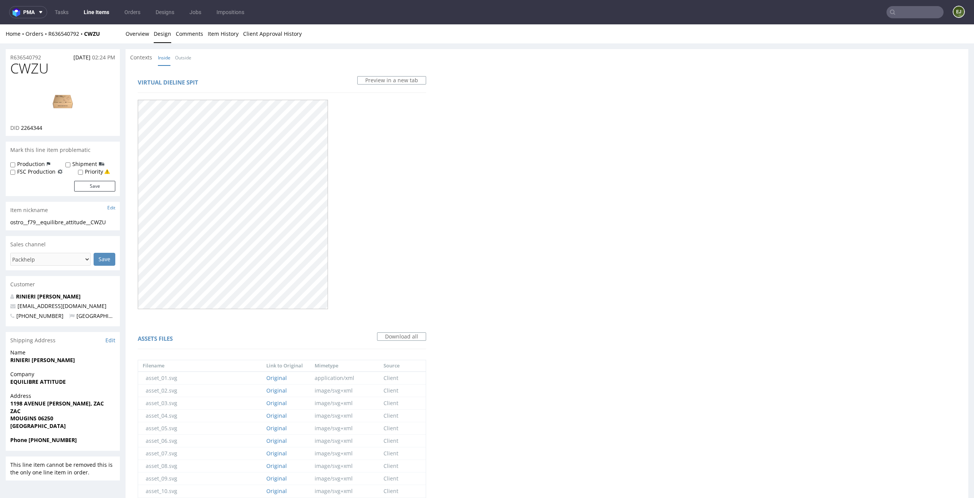
click at [75, 93] on img at bounding box center [62, 101] width 61 height 34
click at [136, 30] on link "Overview" at bounding box center [138, 33] width 24 height 19
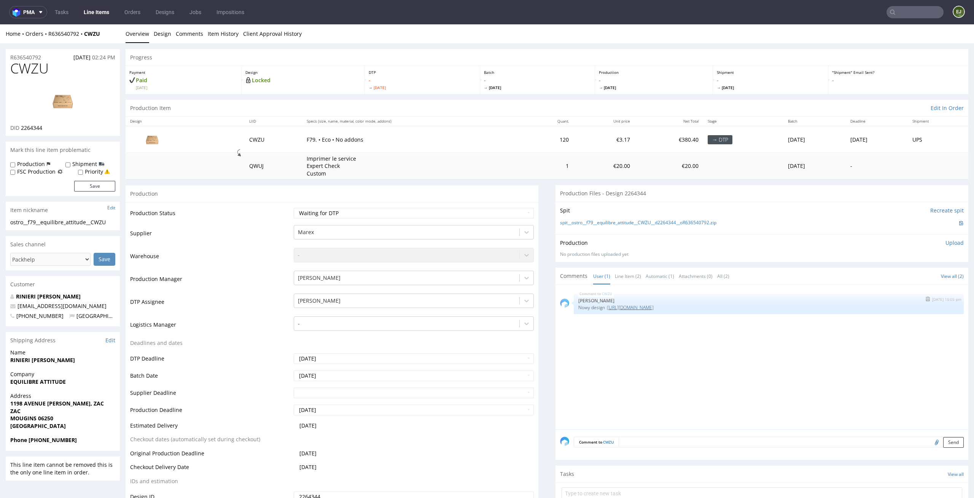
drag, startPoint x: 719, startPoint y: 308, endPoint x: 692, endPoint y: 307, distance: 26.7
click at [692, 307] on p "Nowy design : https://packhelp.fr/editor/product/design/2264344" at bounding box center [768, 307] width 381 height 6
copy link "2264344"
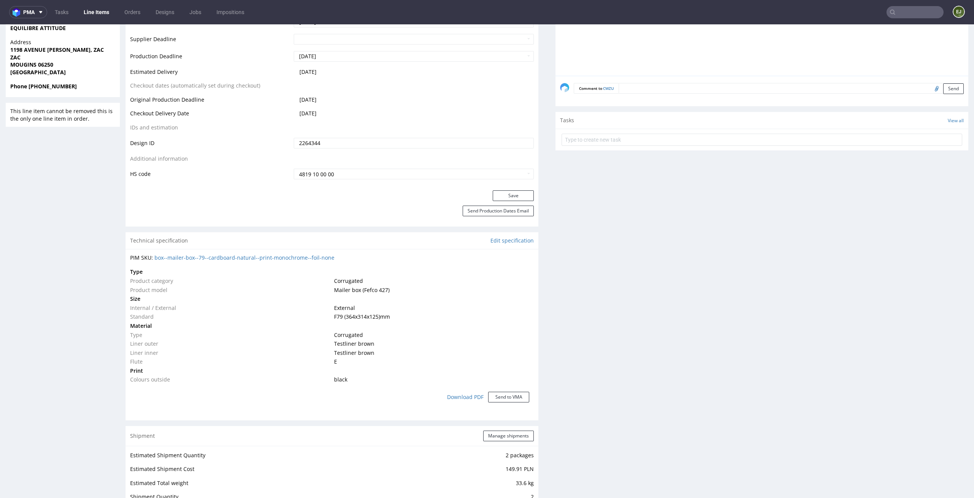
scroll to position [293, 0]
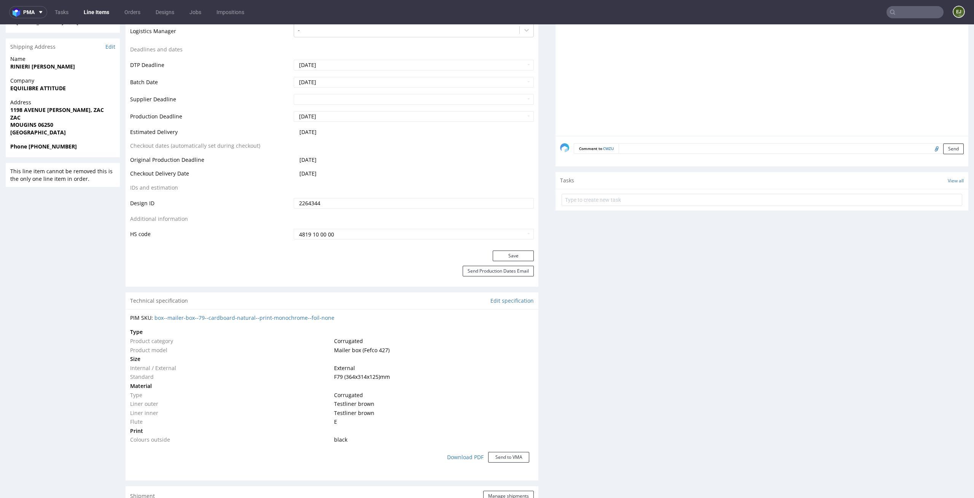
drag, startPoint x: 324, startPoint y: 207, endPoint x: 251, endPoint y: 205, distance: 73.5
click at [252, 205] on tr "Design ID 2264344" at bounding box center [332, 205] width 404 height 17
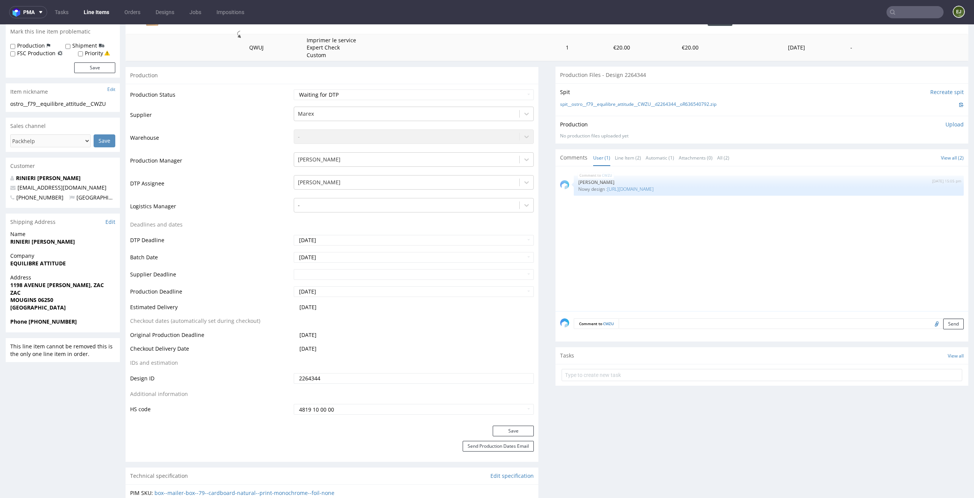
scroll to position [102, 0]
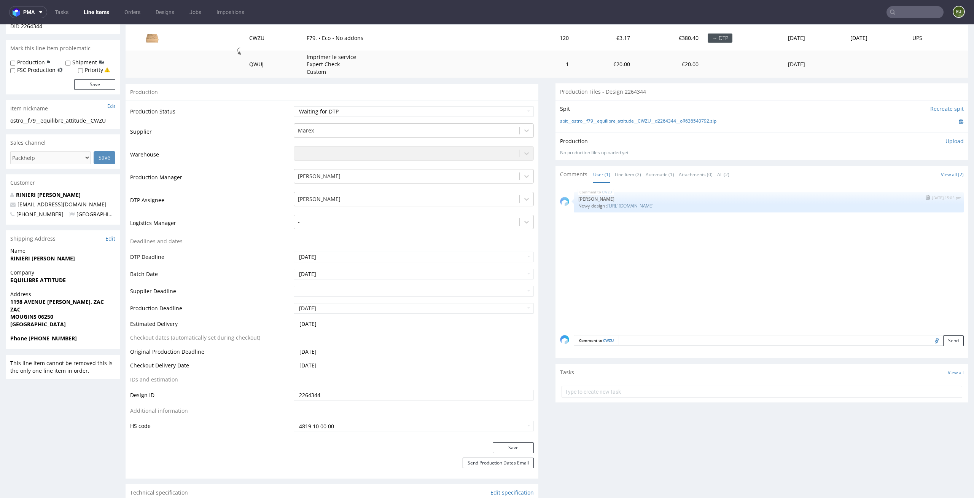
drag, startPoint x: 714, startPoint y: 207, endPoint x: 692, endPoint y: 207, distance: 22.5
click at [692, 207] on p "Nowy design : https://packhelp.fr/editor/product/design/2264344" at bounding box center [768, 206] width 381 height 6
copy link "2264344"
click at [367, 397] on input "2264344" at bounding box center [414, 395] width 241 height 11
click at [499, 443] on button "Save" at bounding box center [513, 447] width 41 height 11
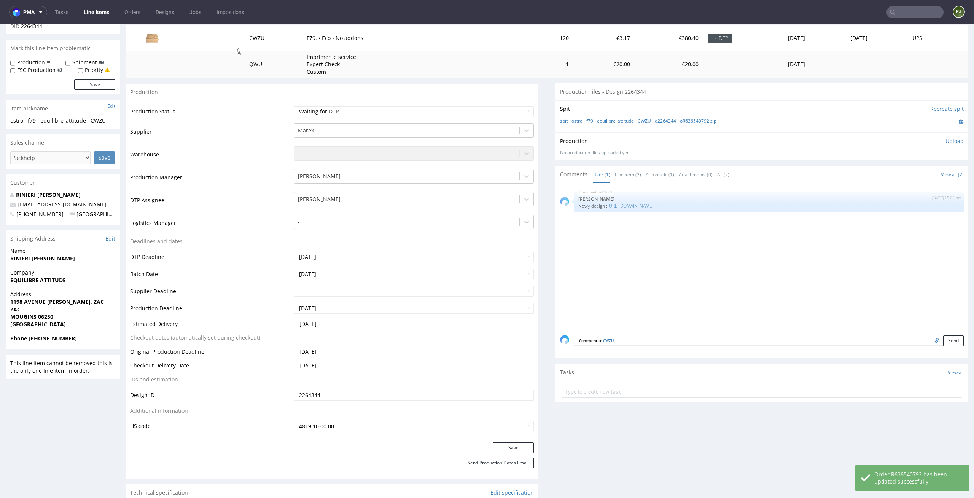
scroll to position [0, 0]
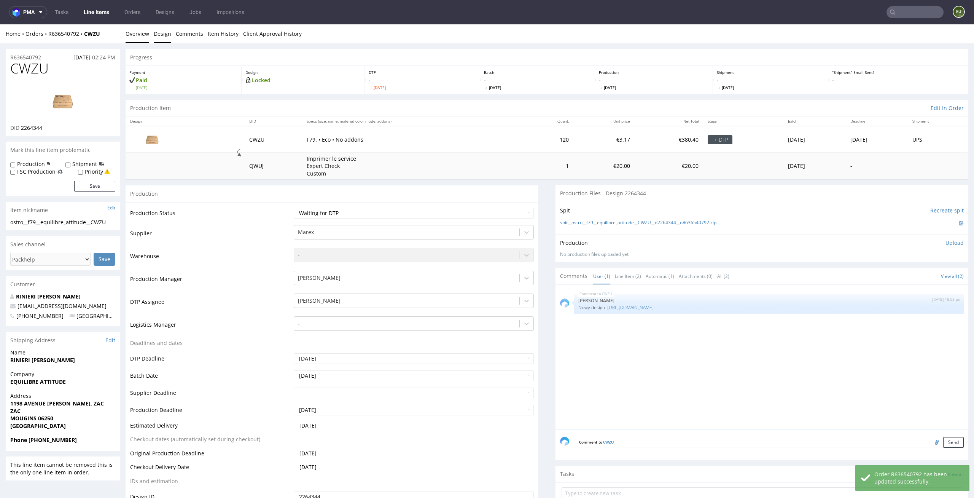
click at [157, 40] on link "Design" at bounding box center [163, 33] width 18 height 19
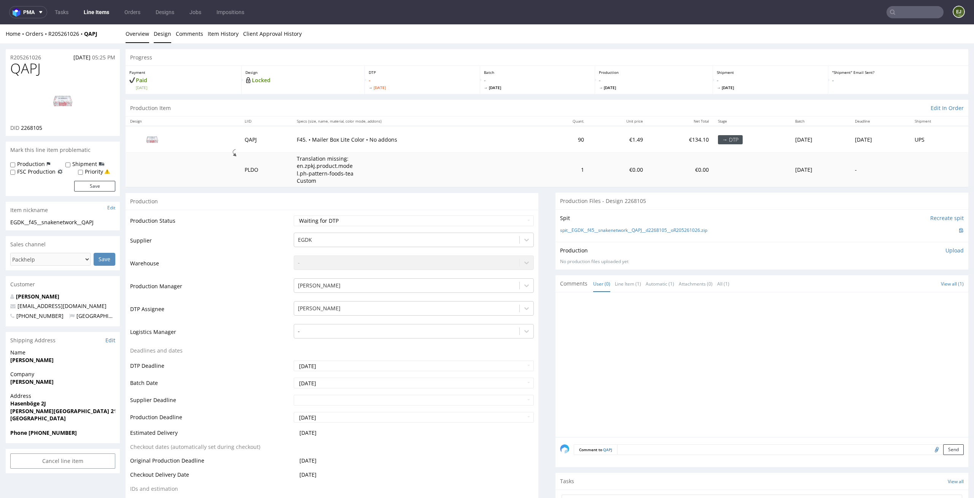
click at [163, 33] on link "Design" at bounding box center [163, 33] width 18 height 19
